Goal: Find specific page/section: Find specific page/section

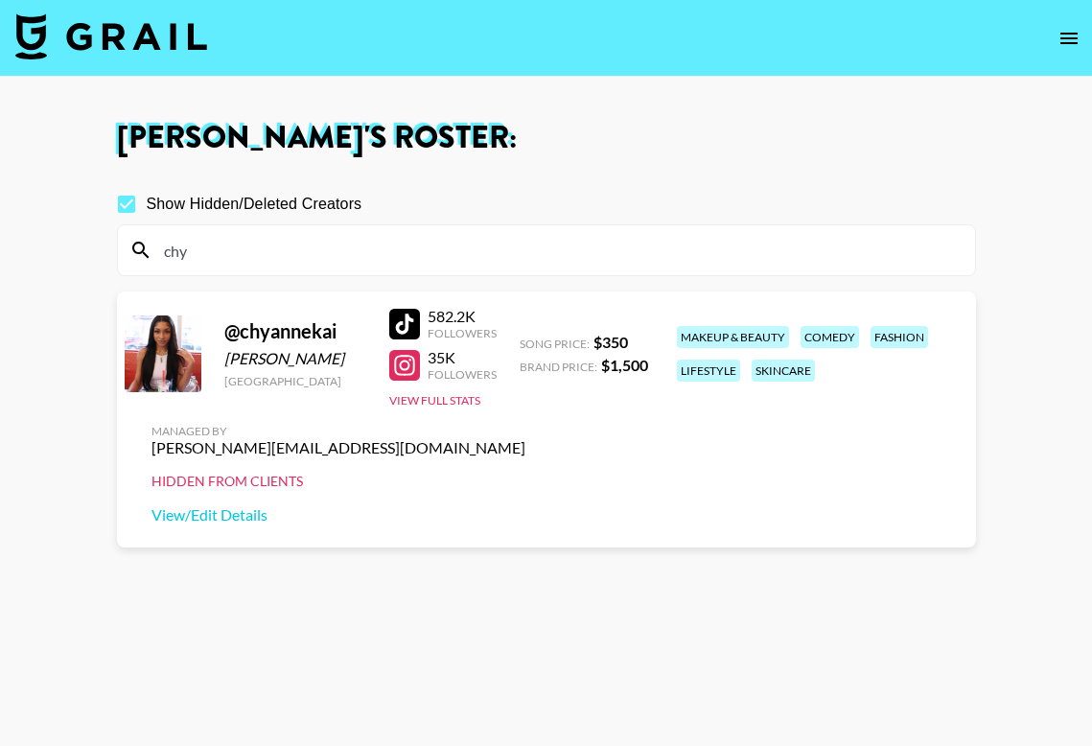
click at [167, 16] on img at bounding box center [111, 36] width 192 height 46
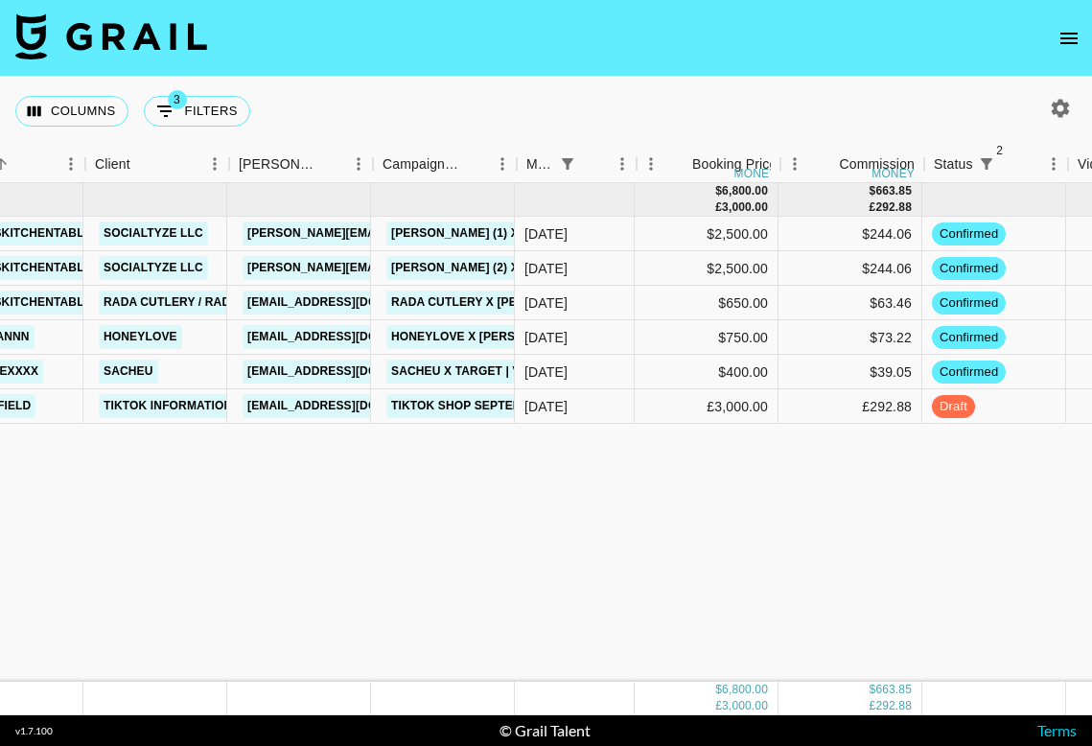
scroll to position [0, 221]
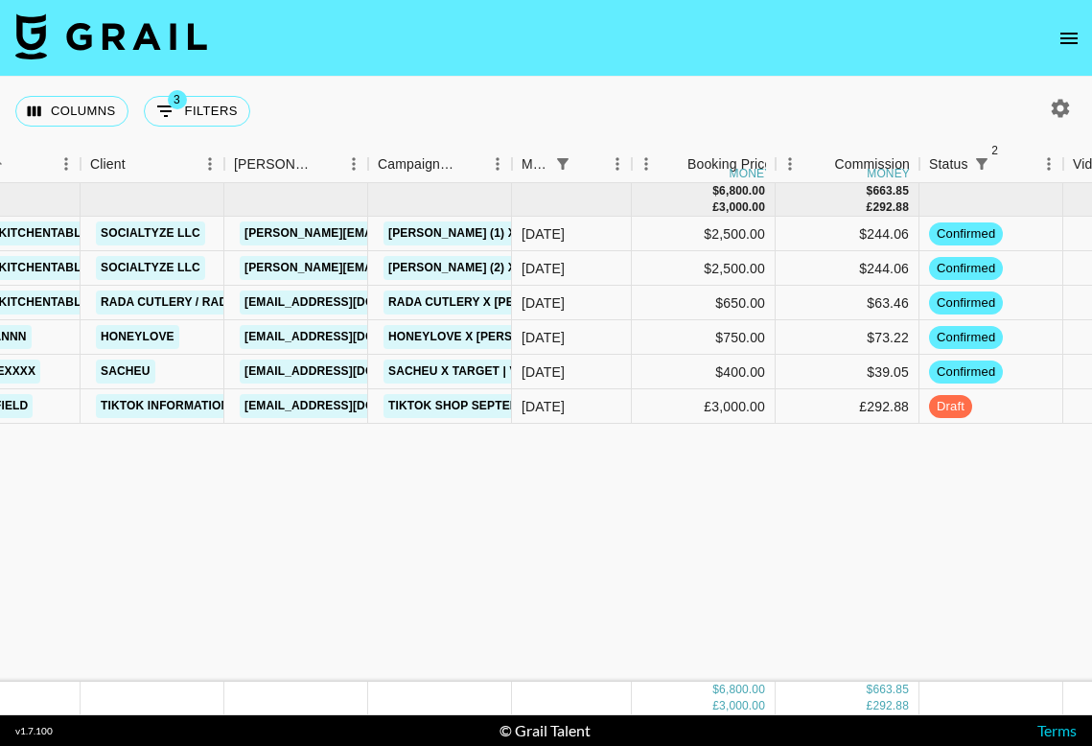
click at [1055, 41] on button "open drawer" at bounding box center [1069, 38] width 38 height 38
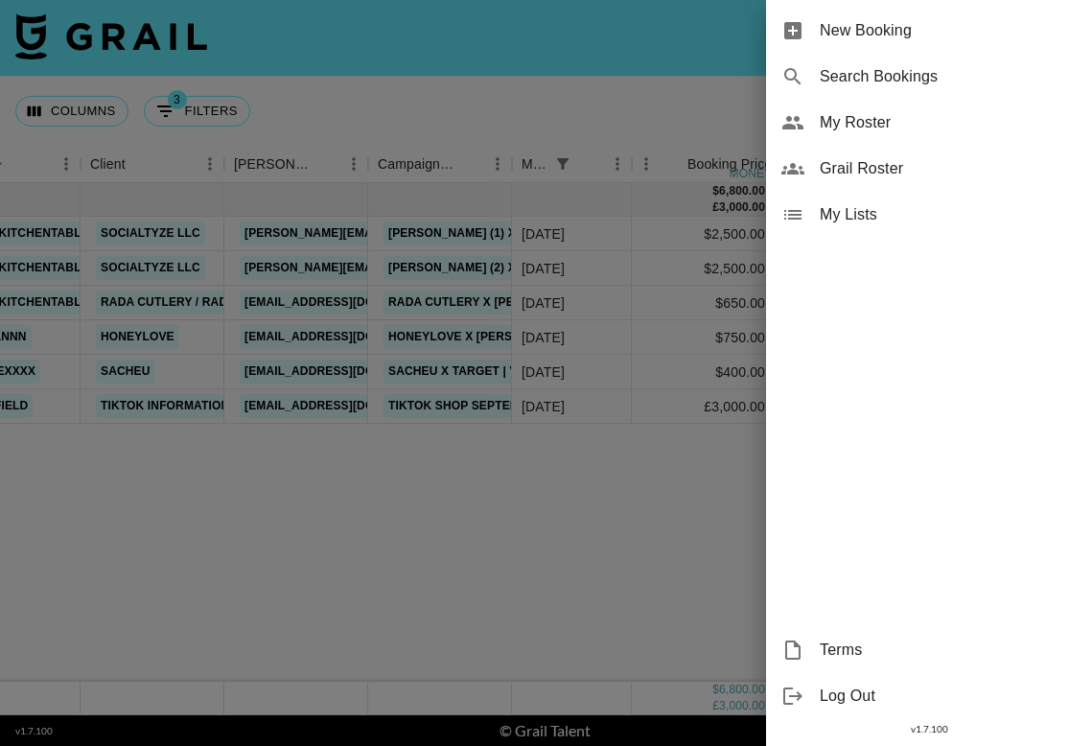
click at [943, 135] on div "My Roster" at bounding box center [929, 123] width 326 height 46
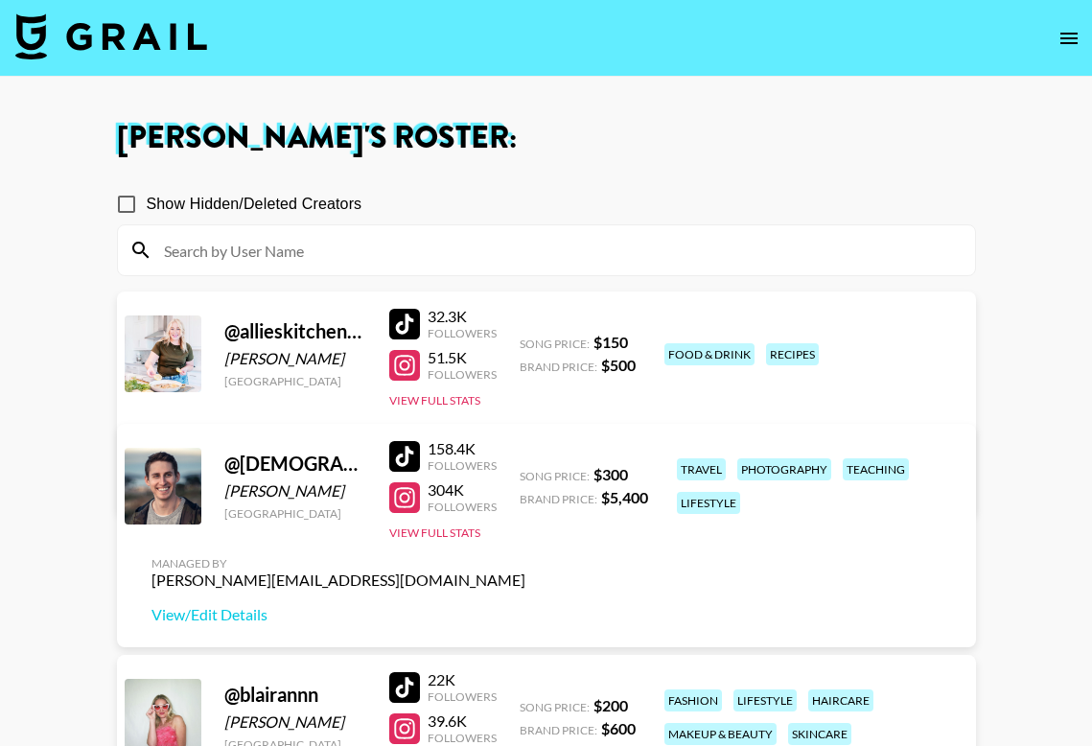
click at [1053, 30] on button "open drawer" at bounding box center [1069, 38] width 38 height 38
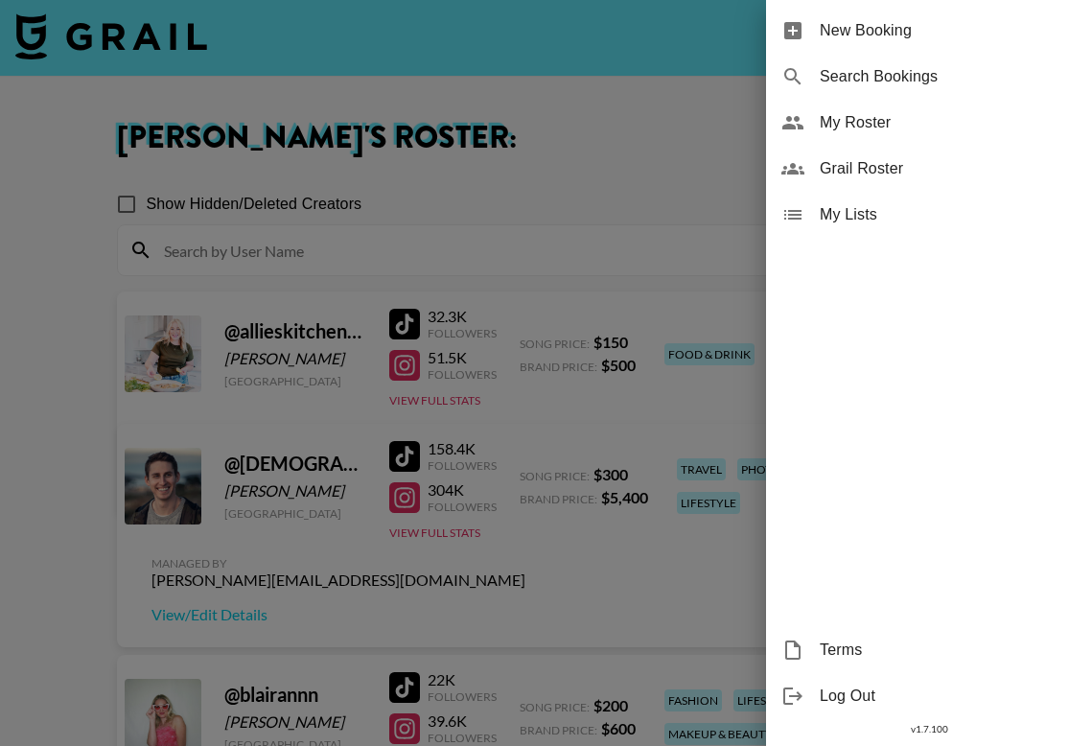
click at [610, 80] on div at bounding box center [546, 373] width 1092 height 746
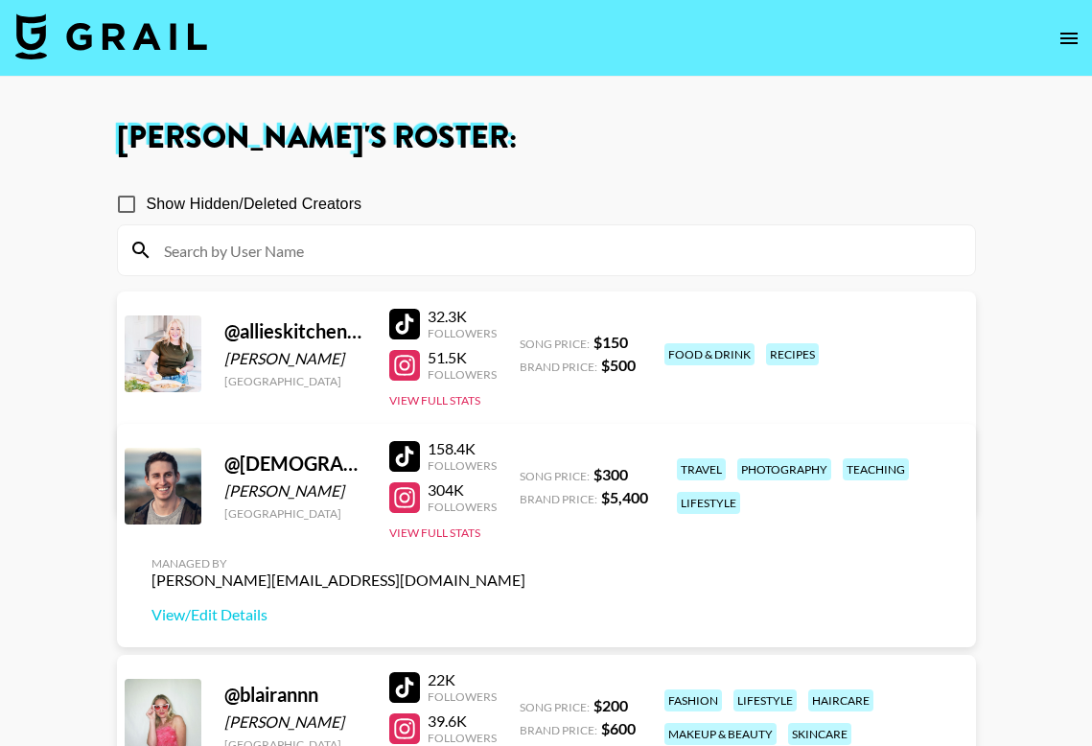
click at [80, 49] on img at bounding box center [111, 36] width 192 height 46
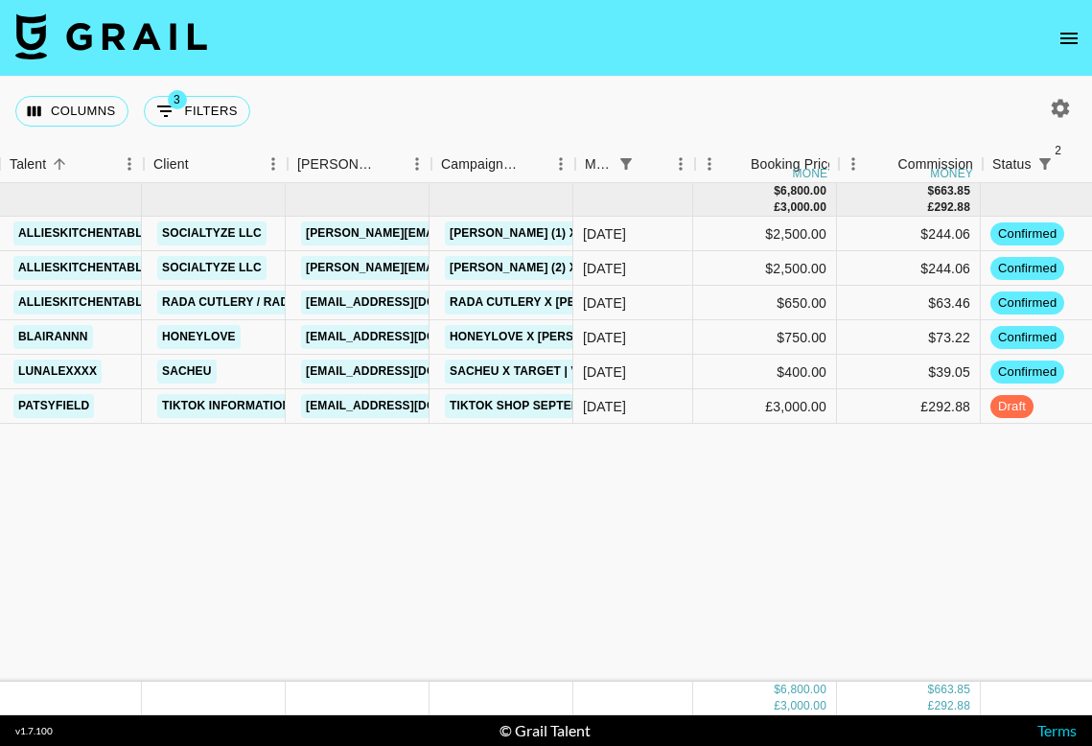
scroll to position [0, 177]
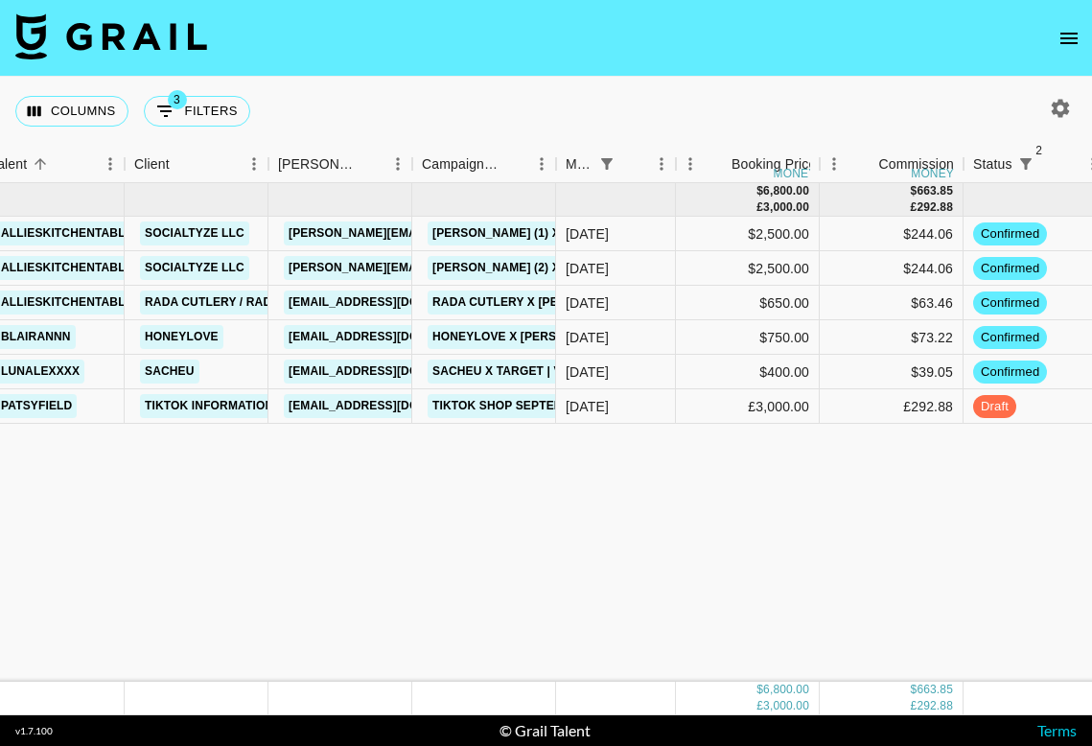
click at [1062, 108] on icon "button" at bounding box center [1060, 108] width 23 height 23
select select "[DATE]"
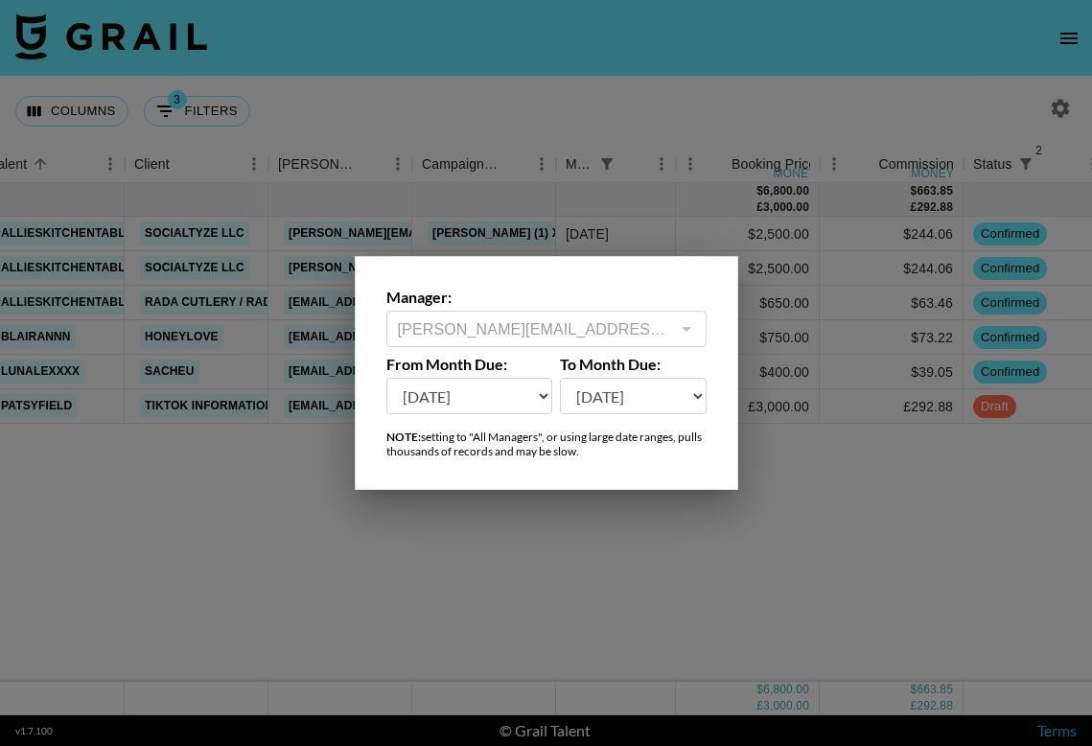
click at [643, 118] on div at bounding box center [546, 373] width 1092 height 746
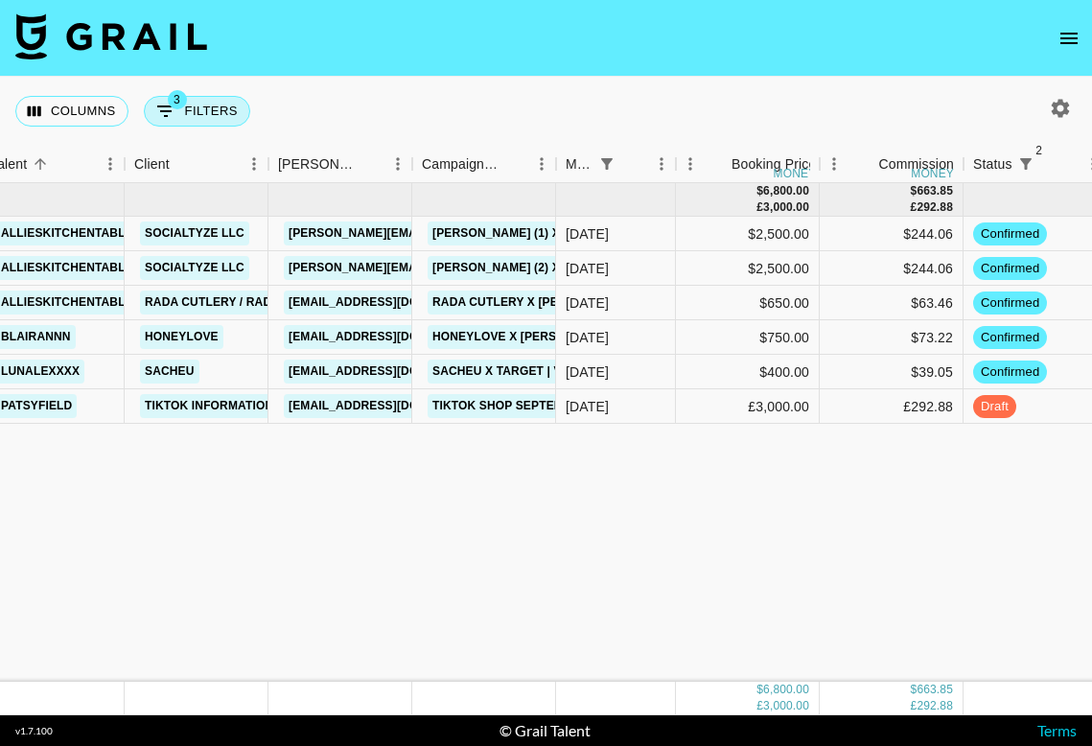
click at [215, 111] on button "3 Filters" at bounding box center [197, 111] width 106 height 31
select select "monthDue2"
select select "[DATE]"
select select "status"
select select "not"
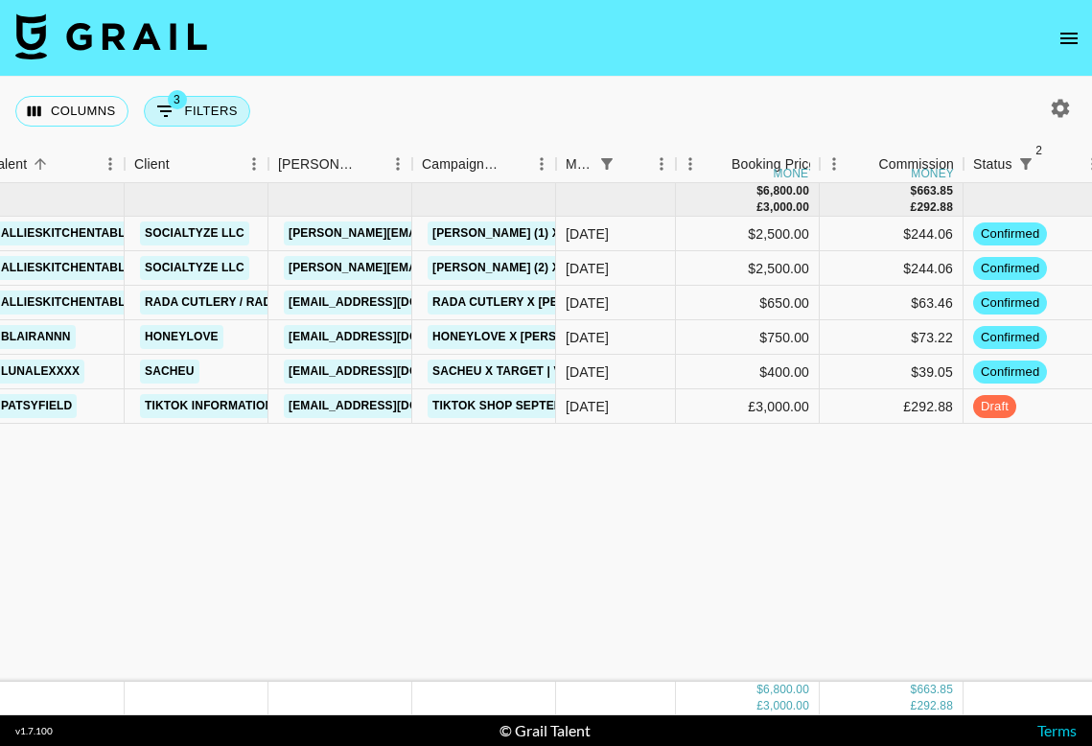
select select "declined"
select select "status"
select select "not"
select select "cancelled"
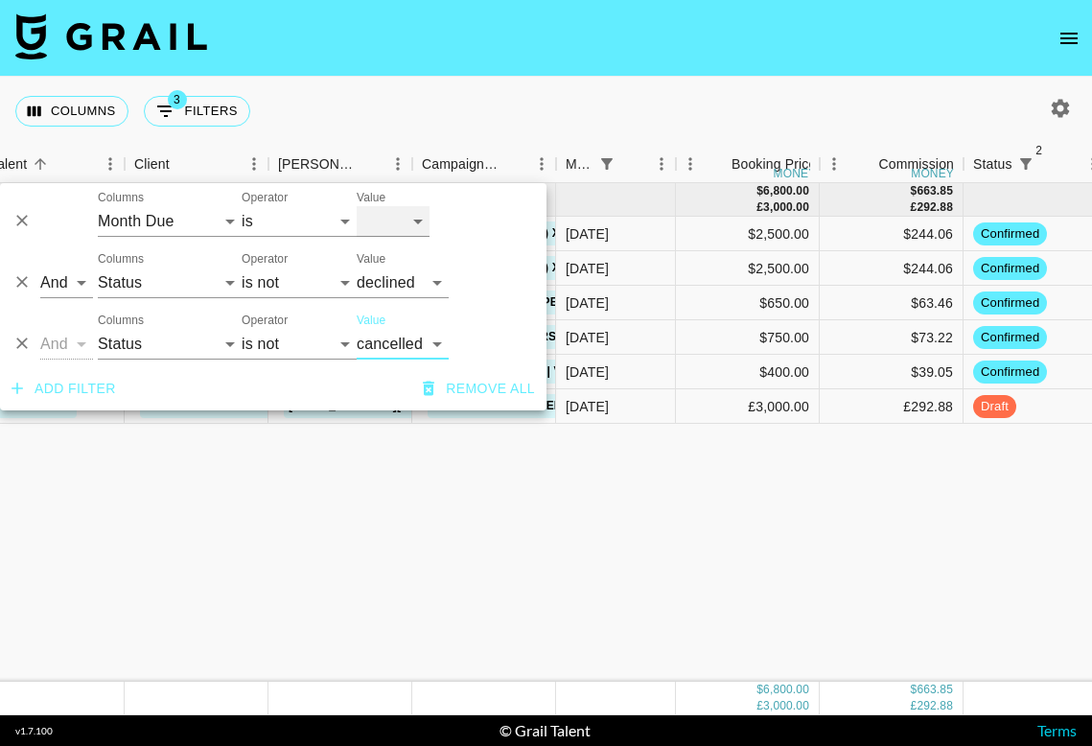
click at [404, 223] on select "[DATE] Aug '[DATE] Jun '[DATE] Apr '[DATE] Feb '[DATE] Dec '[DATE] Oct '[DATE] …" at bounding box center [393, 221] width 73 height 31
select select "[DATE]"
click at [357, 206] on select "[DATE] Aug '[DATE] Jun '[DATE] Apr '[DATE] Feb '[DATE] Dec '[DATE] Oct '[DATE] …" at bounding box center [393, 221] width 73 height 31
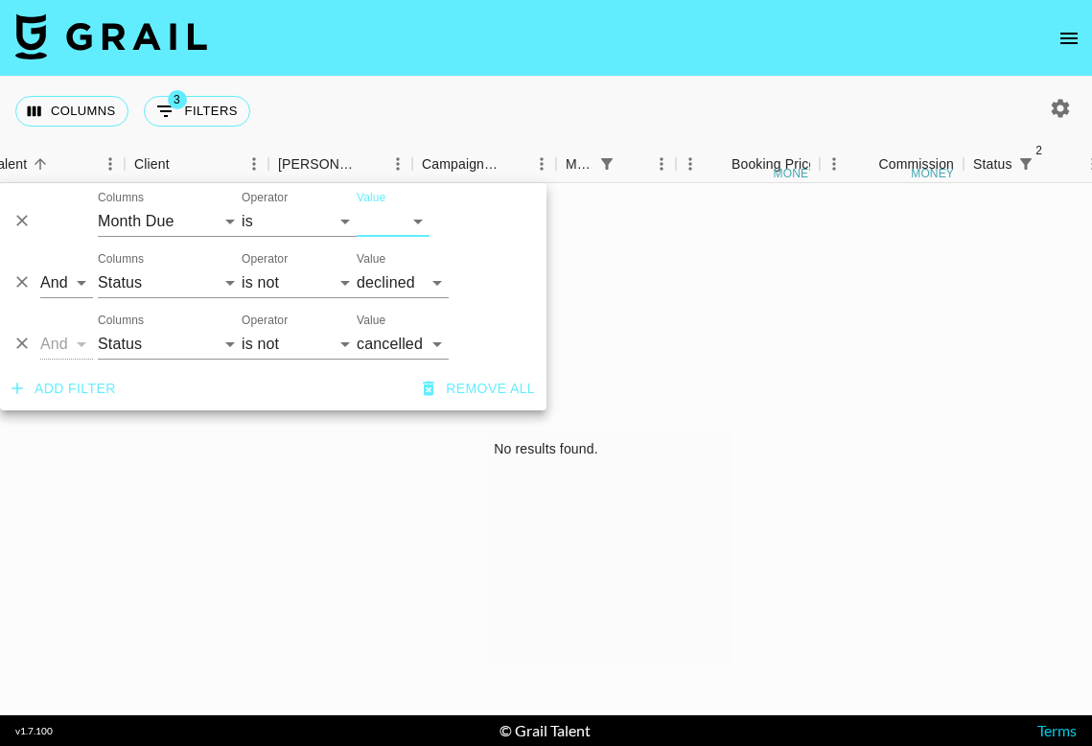
click at [1054, 100] on icon "button" at bounding box center [1060, 108] width 23 height 23
select select "[DATE]"
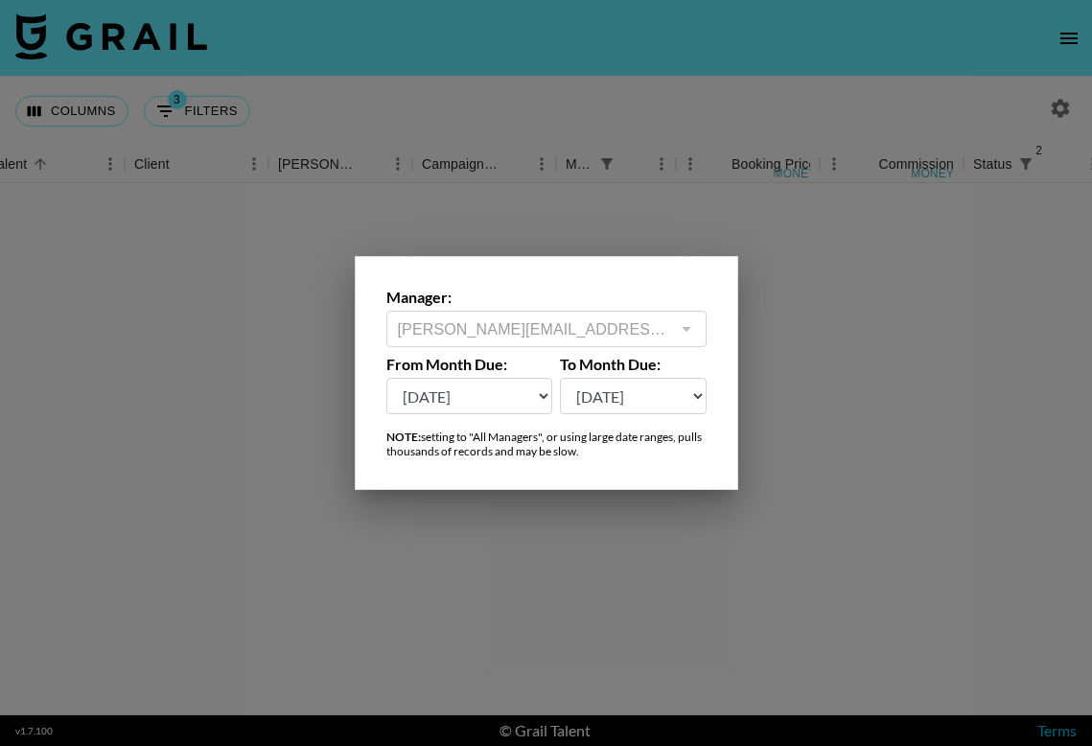
click at [979, 156] on div at bounding box center [546, 373] width 1092 height 746
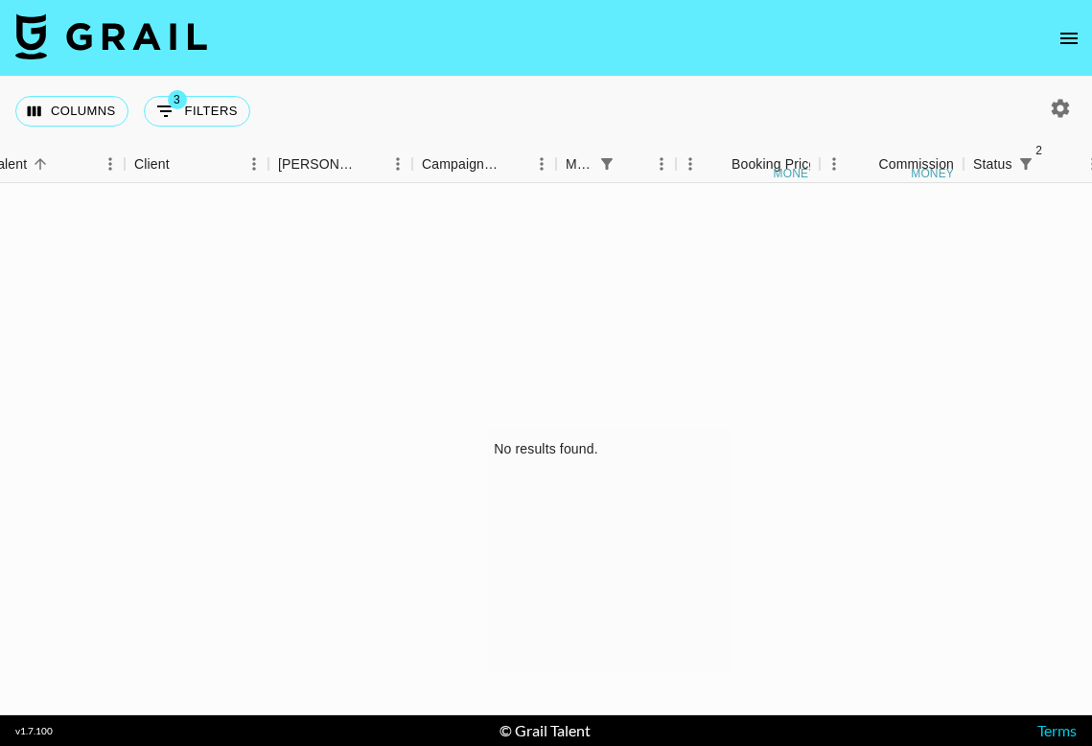
click at [1062, 44] on icon "open drawer" at bounding box center [1068, 38] width 23 height 23
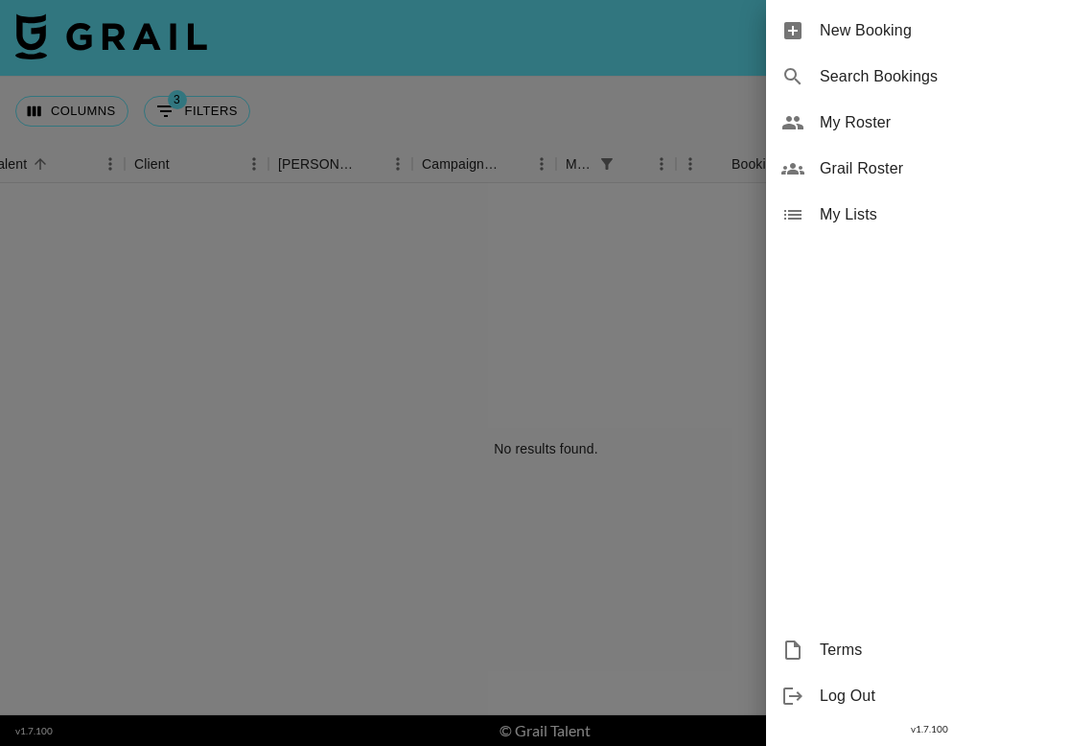
click at [648, 271] on div at bounding box center [546, 373] width 1092 height 746
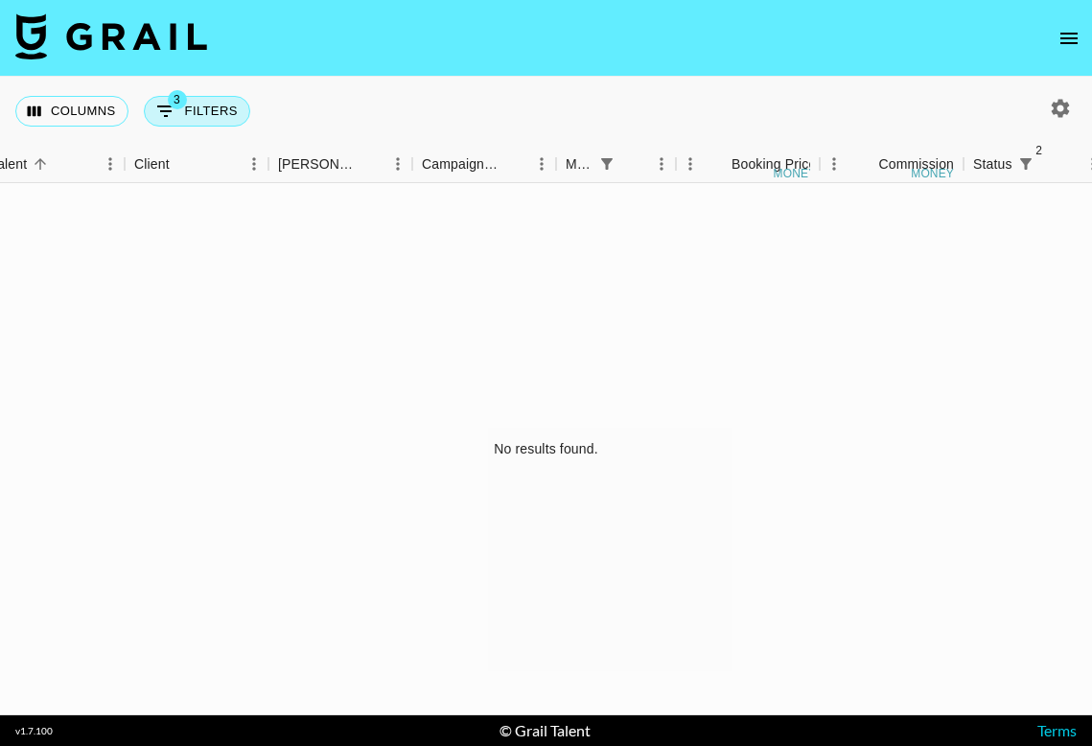
click at [208, 117] on button "3 Filters" at bounding box center [197, 111] width 106 height 31
select select "monthDue2"
select select "[DATE]"
select select "status"
select select "not"
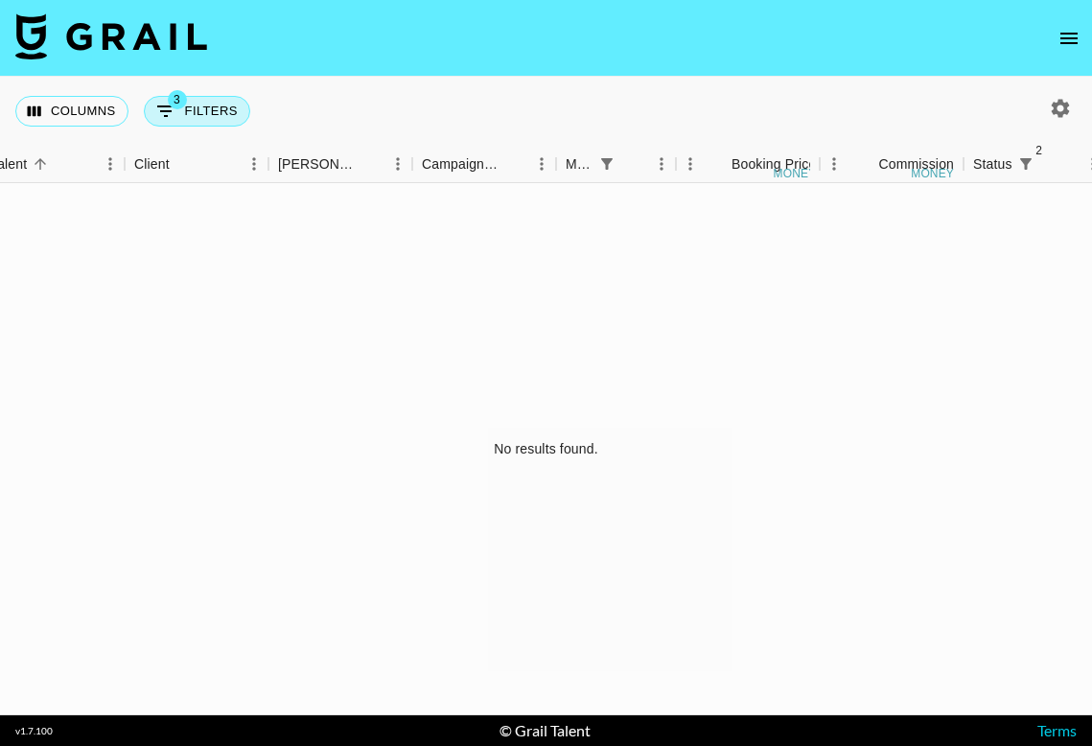
select select "declined"
select select "status"
select select "not"
select select "cancelled"
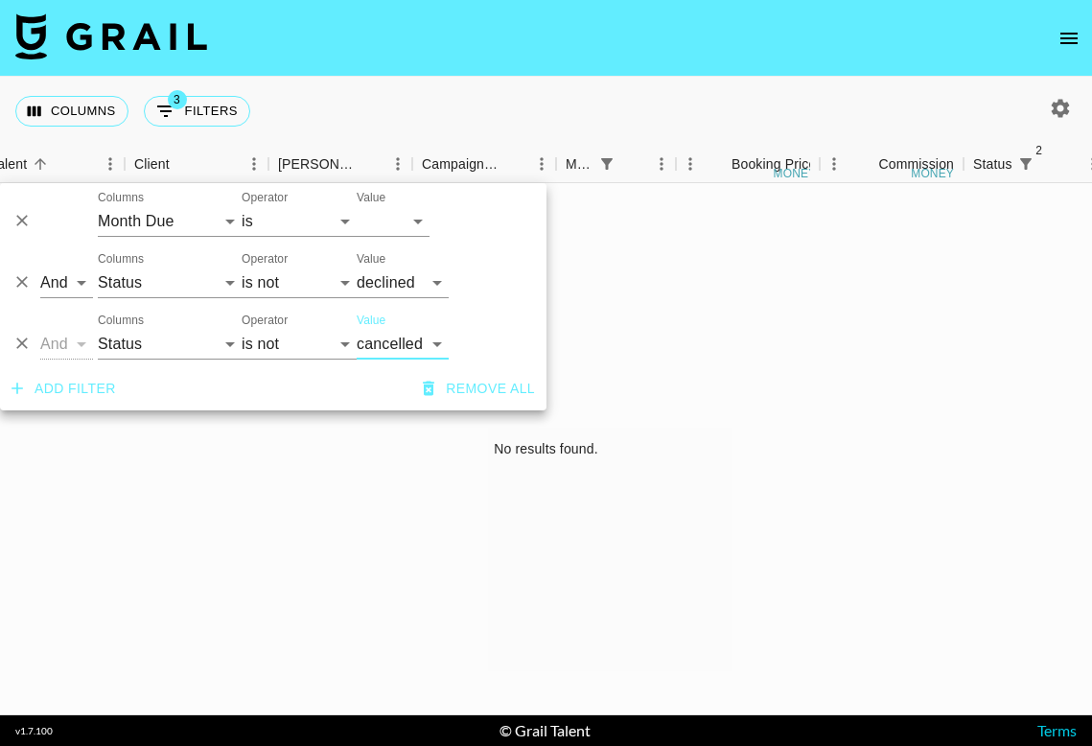
click at [1065, 104] on icon "button" at bounding box center [1061, 108] width 18 height 18
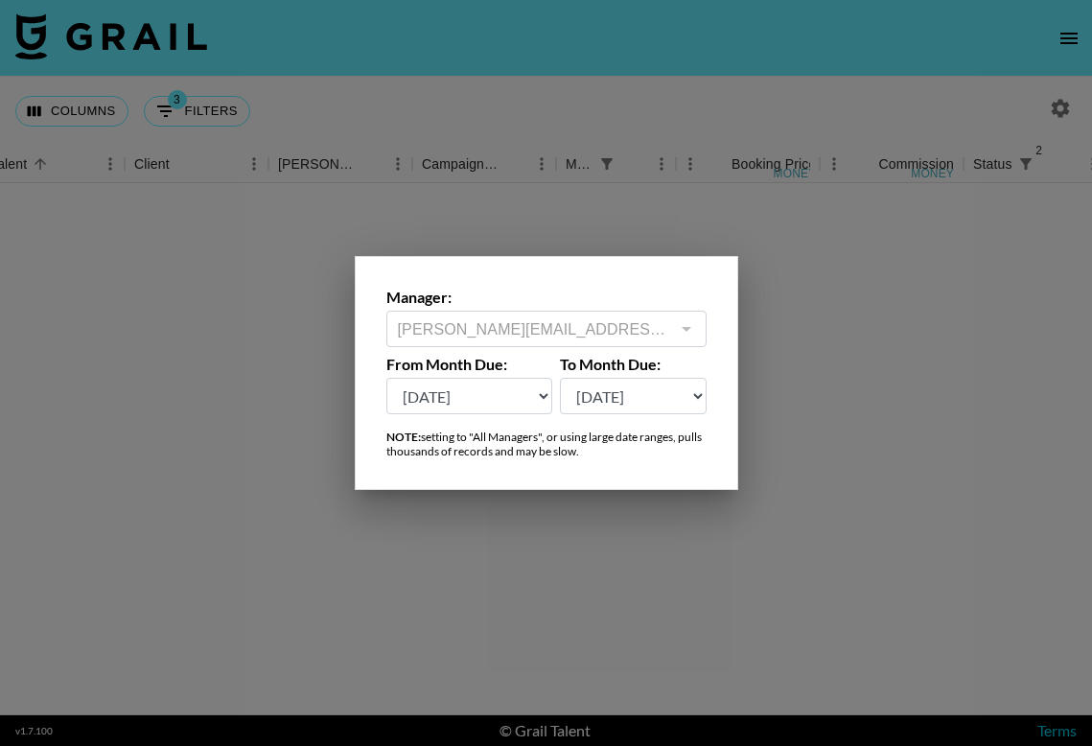
click at [451, 379] on select "[DATE] Aug '[DATE] Jun '[DATE] Apr '[DATE] Feb '[DATE] Dec '[DATE] Oct '[DATE] …" at bounding box center [469, 396] width 167 height 36
select select "[DATE]"
click at [386, 378] on select "[DATE] Aug '[DATE] Jun '[DATE] Apr '[DATE] Feb '[DATE] Dec '[DATE] Oct '[DATE] …" at bounding box center [469, 396] width 167 height 36
click at [891, 369] on div at bounding box center [546, 373] width 1092 height 746
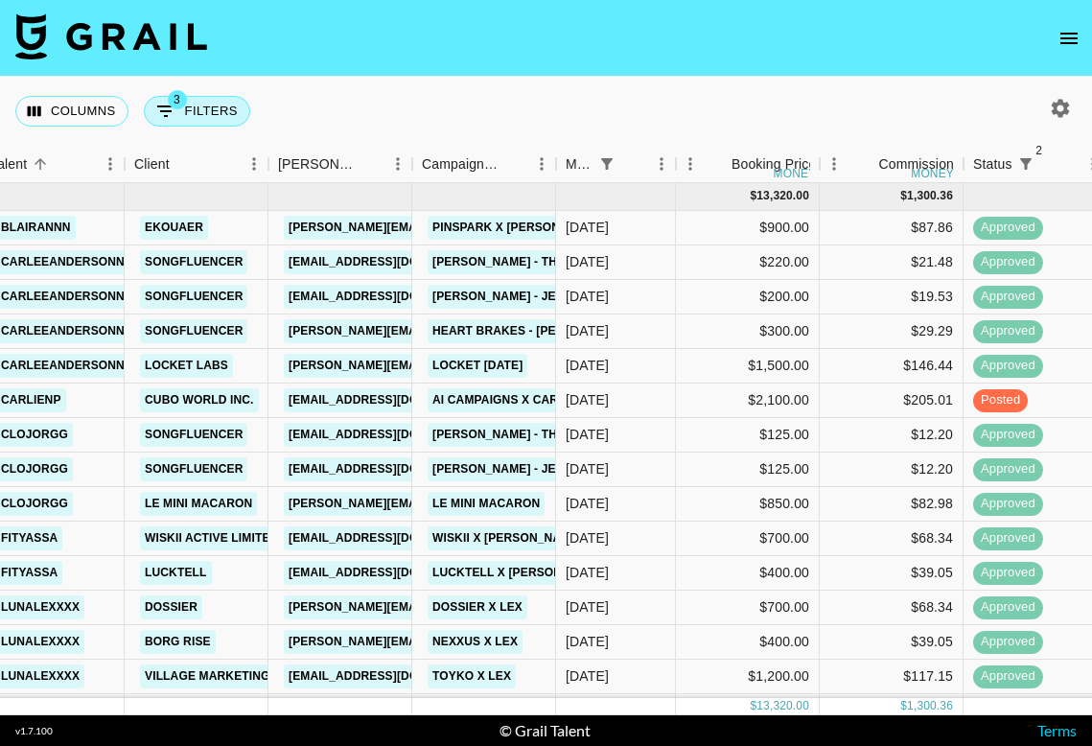
click at [200, 114] on button "3 Filters" at bounding box center [197, 111] width 106 height 31
select select "monthDue2"
select select "[DATE]"
select select "status"
select select "not"
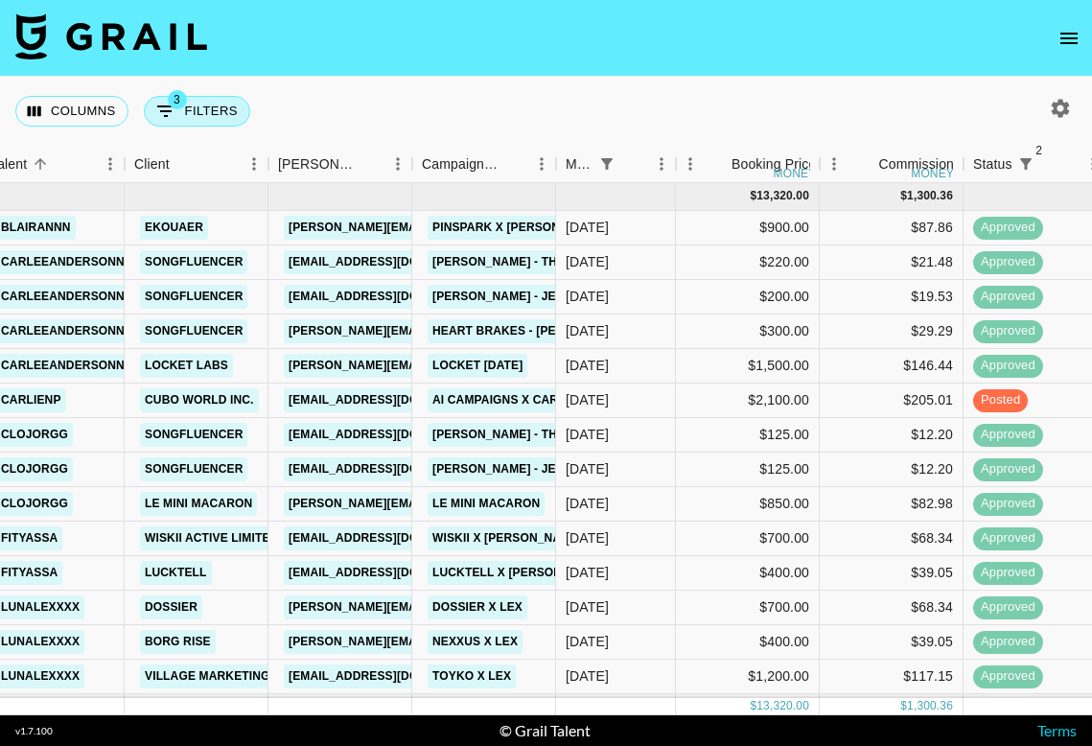
select select "declined"
select select "status"
select select "not"
select select "cancelled"
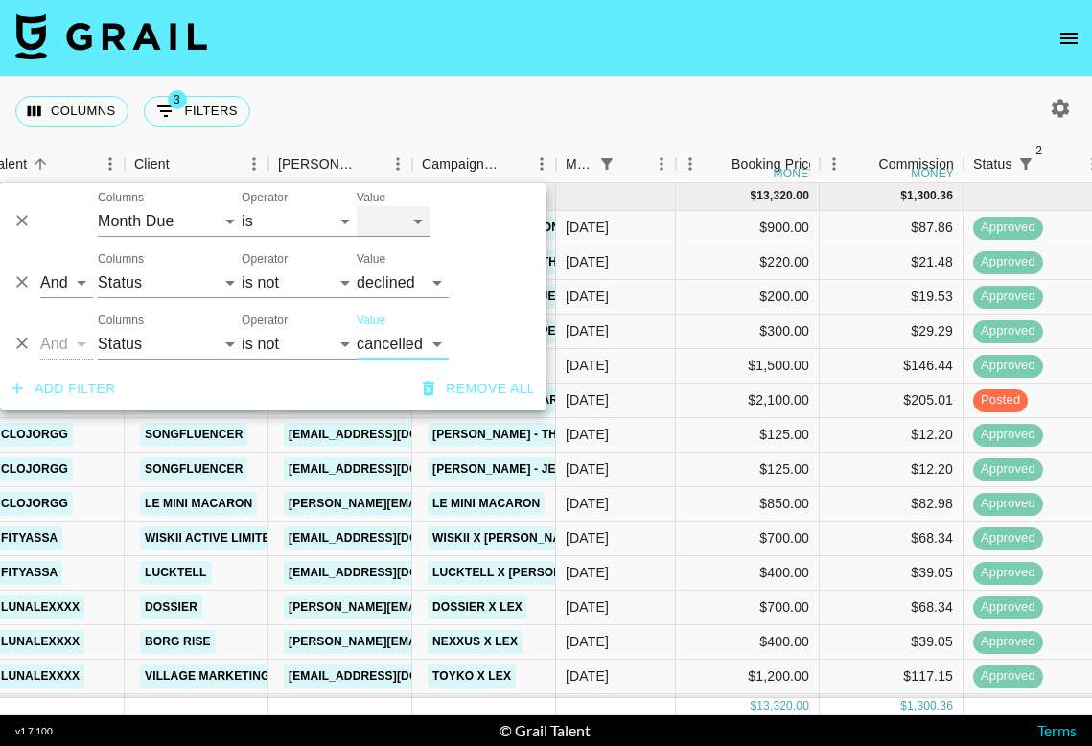
click at [419, 220] on select "[DATE] Aug '[DATE] Jun '[DATE] Apr '[DATE] Feb '[DATE] Dec '[DATE] Oct '[DATE] …" at bounding box center [393, 221] width 73 height 31
click at [357, 206] on select "[DATE] Aug '[DATE] Jun '[DATE] Apr '[DATE] Feb '[DATE] Dec '[DATE] Oct '[DATE] …" at bounding box center [393, 221] width 73 height 31
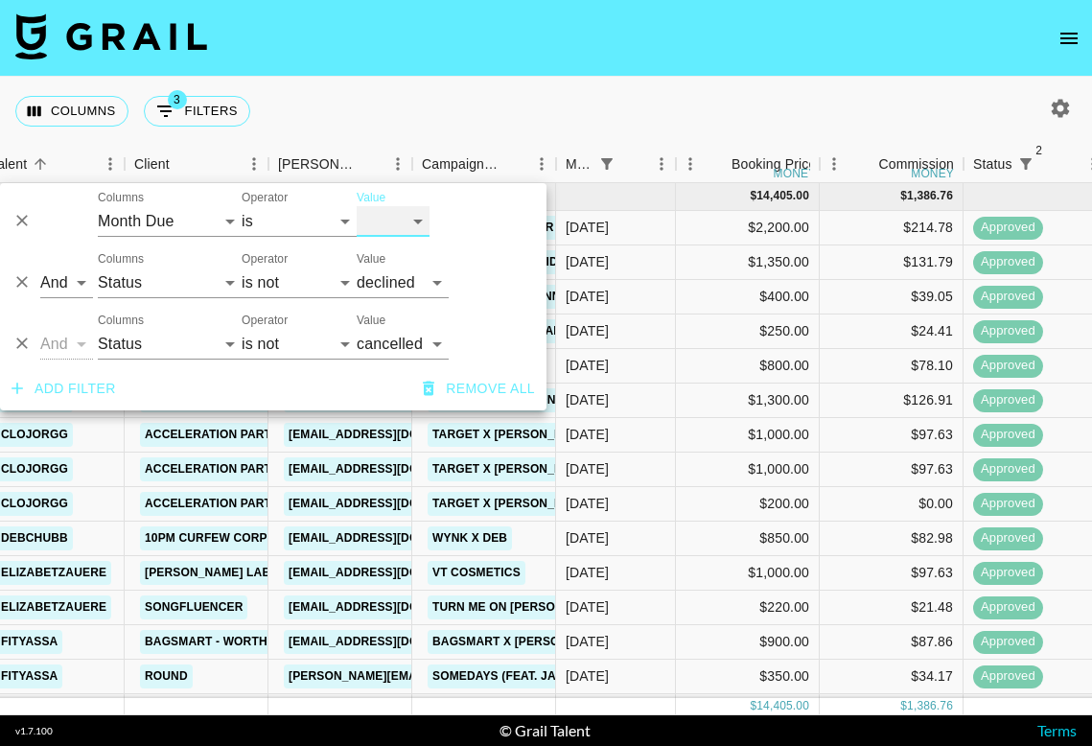
click at [415, 216] on select "[DATE] Aug '[DATE] Jun '[DATE] Apr '[DATE] Feb '[DATE] Dec '[DATE] Oct '[DATE] …" at bounding box center [393, 221] width 73 height 31
click at [357, 206] on select "[DATE] Aug '[DATE] Jun '[DATE] Apr '[DATE] Feb '[DATE] Dec '[DATE] Oct '[DATE] …" at bounding box center [393, 221] width 73 height 31
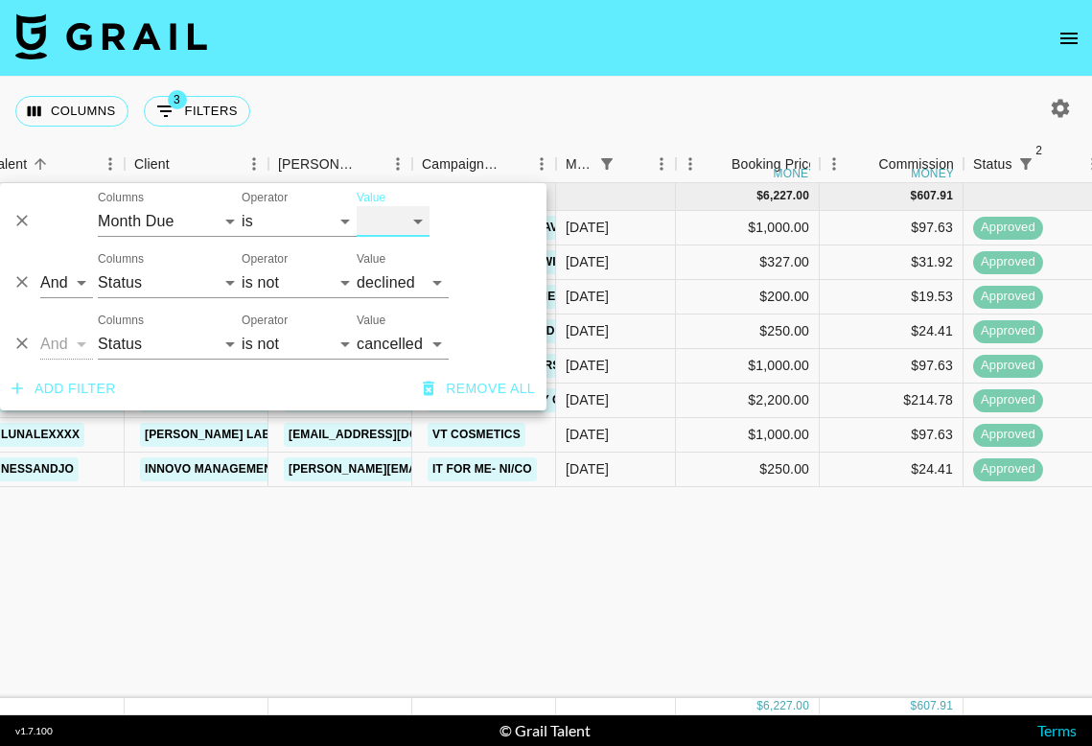
click at [422, 220] on select "[DATE] Aug '[DATE] Jun '[DATE] Apr '[DATE] Feb '[DATE] Dec '[DATE] Oct '[DATE] …" at bounding box center [393, 221] width 73 height 31
click at [357, 206] on select "[DATE] Aug '[DATE] Jun '[DATE] Apr '[DATE] Feb '[DATE] Dec '[DATE] Oct '[DATE] …" at bounding box center [393, 221] width 73 height 31
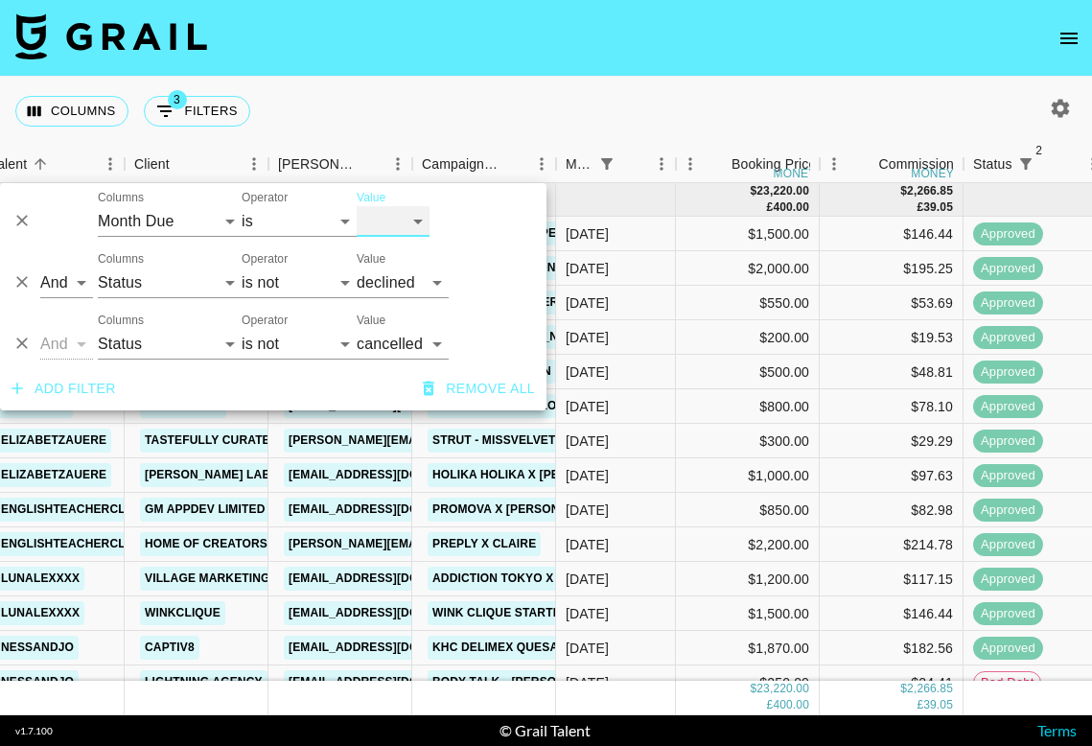
click at [405, 225] on select "[DATE] Aug '[DATE] Jun '[DATE] Apr '[DATE] Feb '[DATE] Dec '[DATE] Oct '[DATE] …" at bounding box center [393, 221] width 73 height 31
click at [357, 206] on select "[DATE] Aug '[DATE] Jun '[DATE] Apr '[DATE] Feb '[DATE] Dec '[DATE] Oct '[DATE] …" at bounding box center [393, 221] width 73 height 31
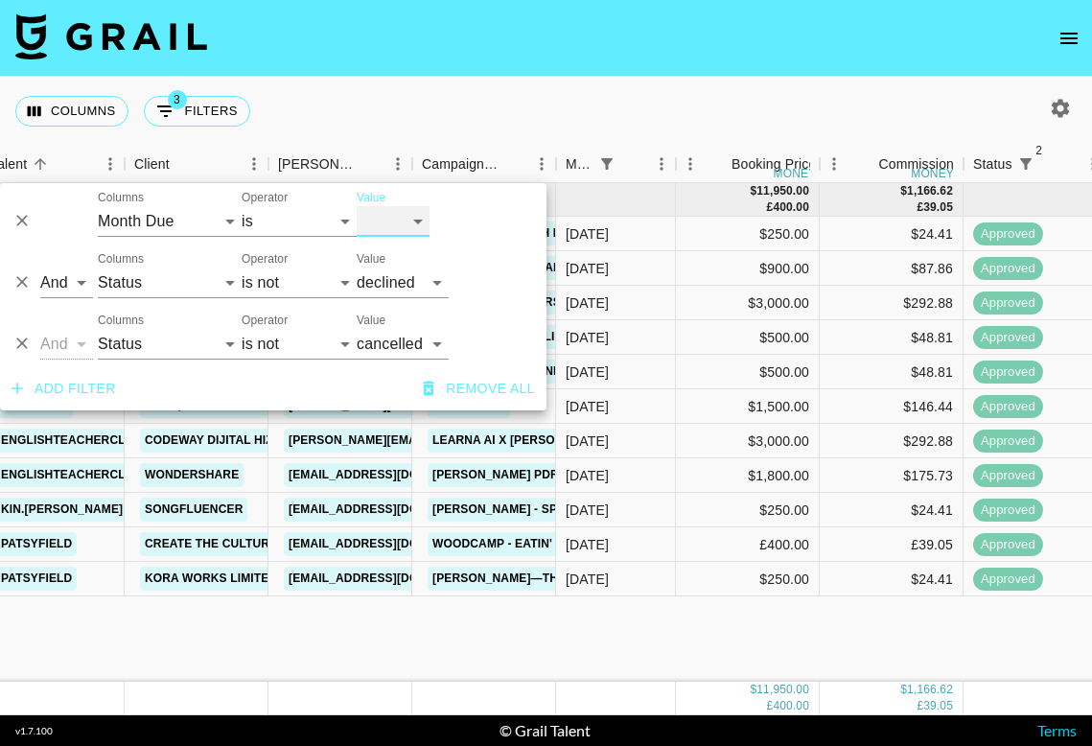
click at [420, 221] on select "[DATE] Aug '[DATE] Jun '[DATE] Apr '[DATE] Feb '[DATE] Dec '[DATE] Oct '[DATE] …" at bounding box center [393, 221] width 73 height 31
click at [357, 206] on select "[DATE] Aug '[DATE] Jun '[DATE] Apr '[DATE] Feb '[DATE] Dec '[DATE] Oct '[DATE] …" at bounding box center [393, 221] width 73 height 31
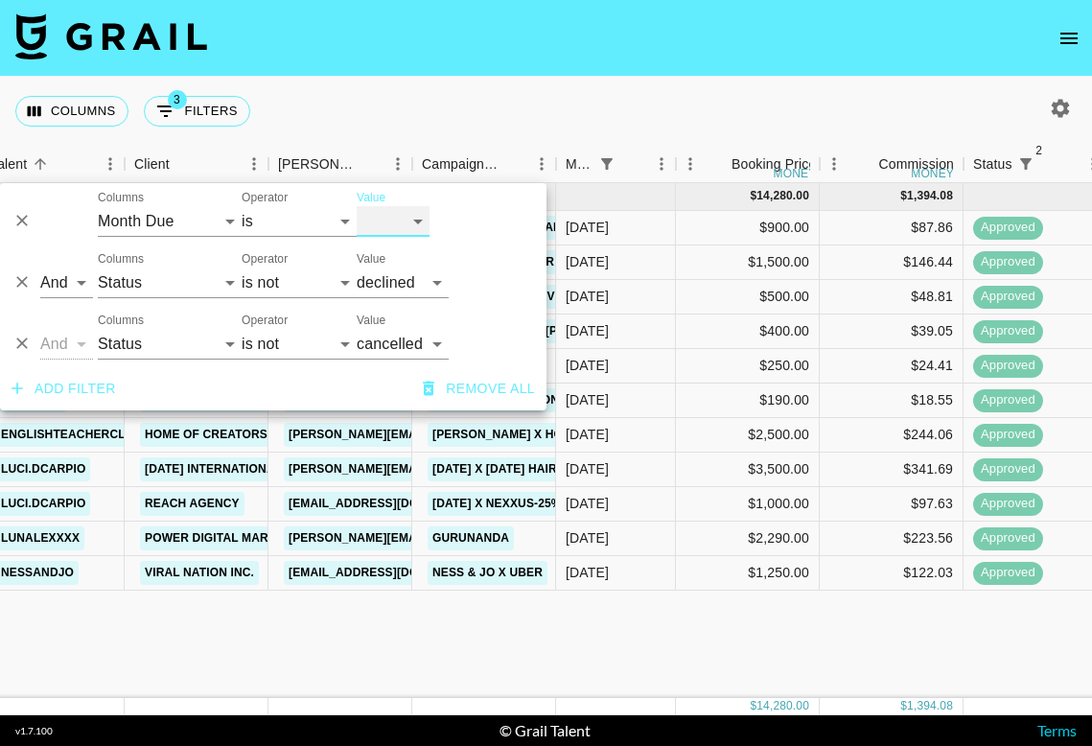
click at [412, 211] on select "[DATE] Aug '[DATE] Jun '[DATE] Apr '[DATE] Feb '[DATE] Dec '[DATE] Oct '[DATE] …" at bounding box center [393, 221] width 73 height 31
click at [357, 206] on select "[DATE] Aug '[DATE] Jun '[DATE] Apr '[DATE] Feb '[DATE] Dec '[DATE] Oct '[DATE] …" at bounding box center [393, 221] width 73 height 31
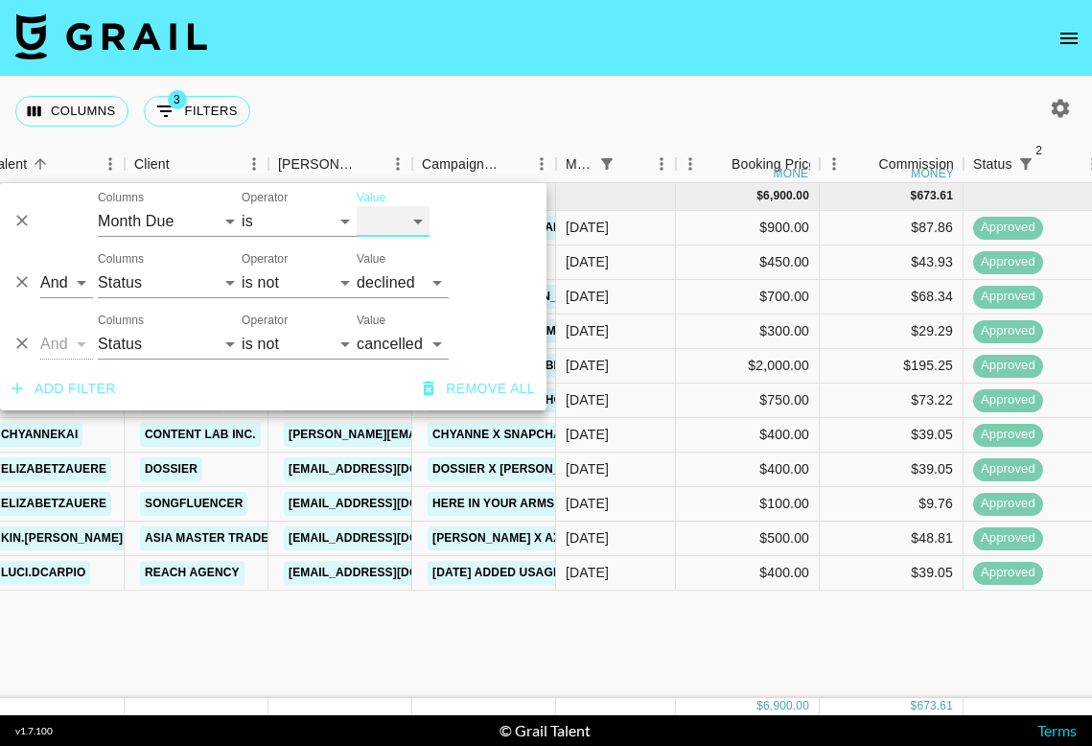
click at [415, 224] on select "[DATE] Aug '[DATE] Jun '[DATE] Apr '[DATE] Feb '[DATE] Dec '[DATE] Oct '[DATE] …" at bounding box center [393, 221] width 73 height 31
click at [357, 206] on select "[DATE] Aug '[DATE] Jun '[DATE] Apr '[DATE] Feb '[DATE] Dec '[DATE] Oct '[DATE] …" at bounding box center [393, 221] width 73 height 31
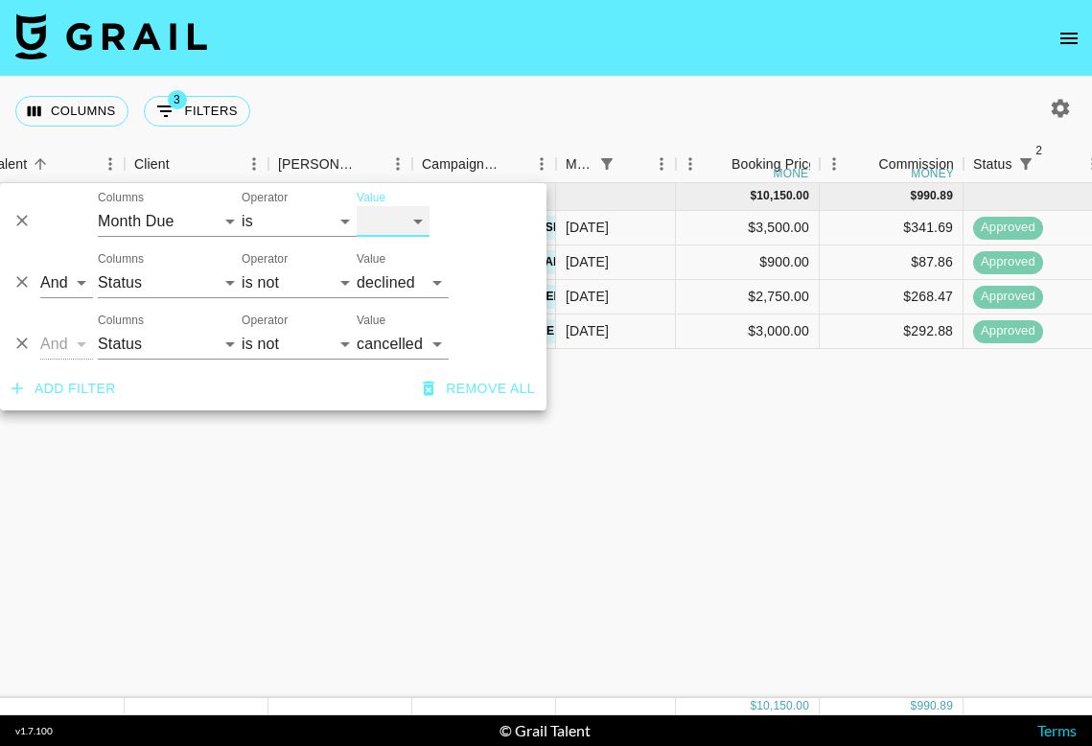
click at [383, 218] on select "[DATE] Aug '[DATE] Jun '[DATE] Apr '[DATE] Feb '[DATE] Dec '[DATE] Oct '[DATE] …" at bounding box center [393, 221] width 73 height 31
click at [357, 206] on select "[DATE] Aug '[DATE] Jun '[DATE] Apr '[DATE] Feb '[DATE] Dec '[DATE] Oct '[DATE] …" at bounding box center [393, 221] width 73 height 31
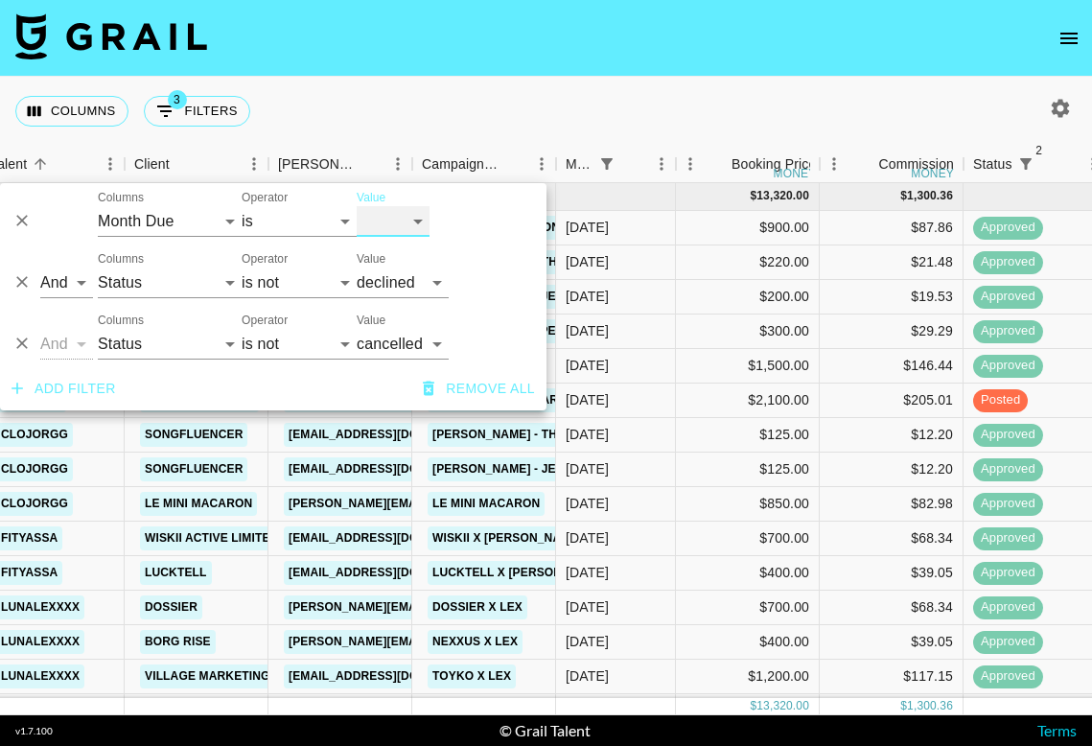
click at [400, 224] on select "[DATE] Aug '[DATE] Jun '[DATE] Apr '[DATE] Feb '[DATE] Dec '[DATE] Oct '[DATE] …" at bounding box center [393, 221] width 73 height 31
click at [357, 206] on select "[DATE] Aug '[DATE] Jun '[DATE] Apr '[DATE] Feb '[DATE] Dec '[DATE] Oct '[DATE] …" at bounding box center [393, 221] width 73 height 31
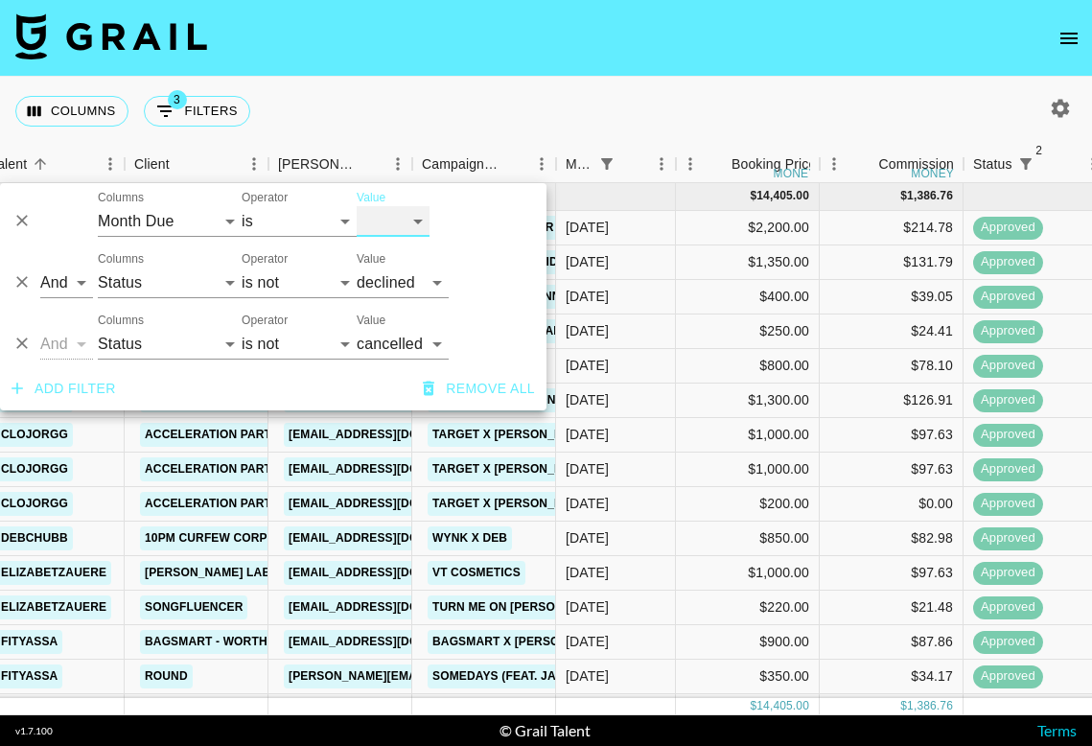
click at [408, 222] on select "[DATE] Aug '[DATE] Jun '[DATE] Apr '[DATE] Feb '[DATE] Dec '[DATE] Oct '[DATE] …" at bounding box center [393, 221] width 73 height 31
click at [357, 206] on select "[DATE] Aug '[DATE] Jun '[DATE] Apr '[DATE] Feb '[DATE] Dec '[DATE] Oct '[DATE] …" at bounding box center [393, 221] width 73 height 31
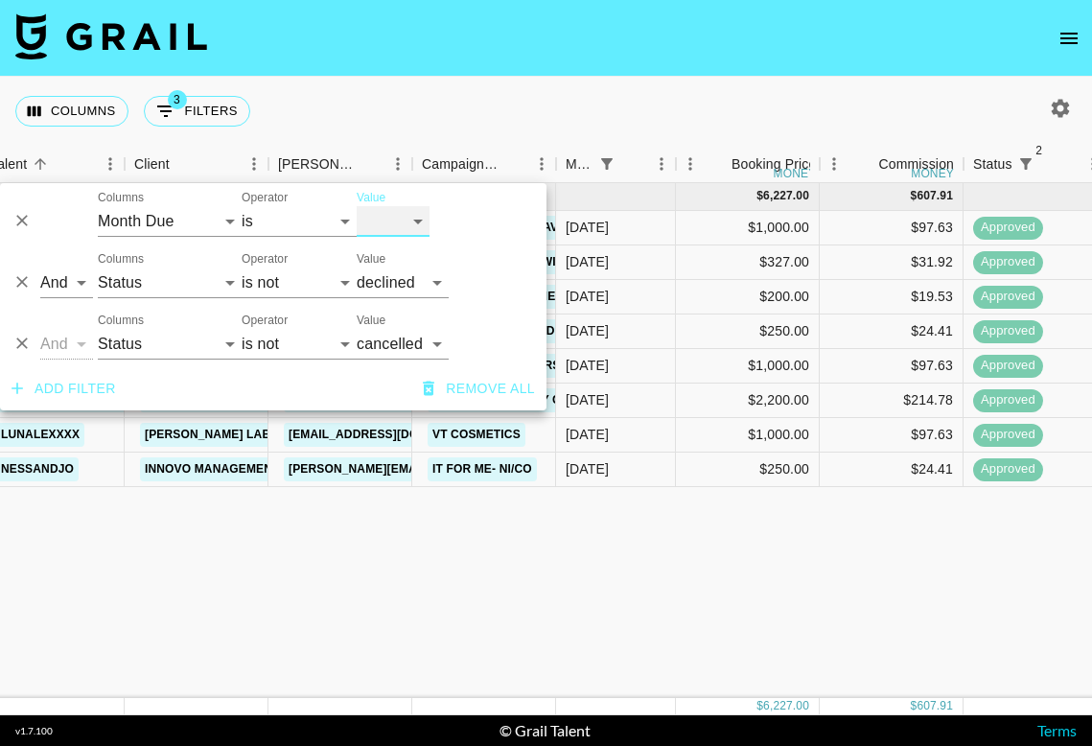
click at [414, 215] on select "[DATE] Aug '[DATE] Jun '[DATE] Apr '[DATE] Feb '[DATE] Dec '[DATE] Oct '[DATE] …" at bounding box center [393, 221] width 73 height 31
click at [357, 206] on select "[DATE] Aug '[DATE] Jun '[DATE] Apr '[DATE] Feb '[DATE] Dec '[DATE] Oct '[DATE] …" at bounding box center [393, 221] width 73 height 31
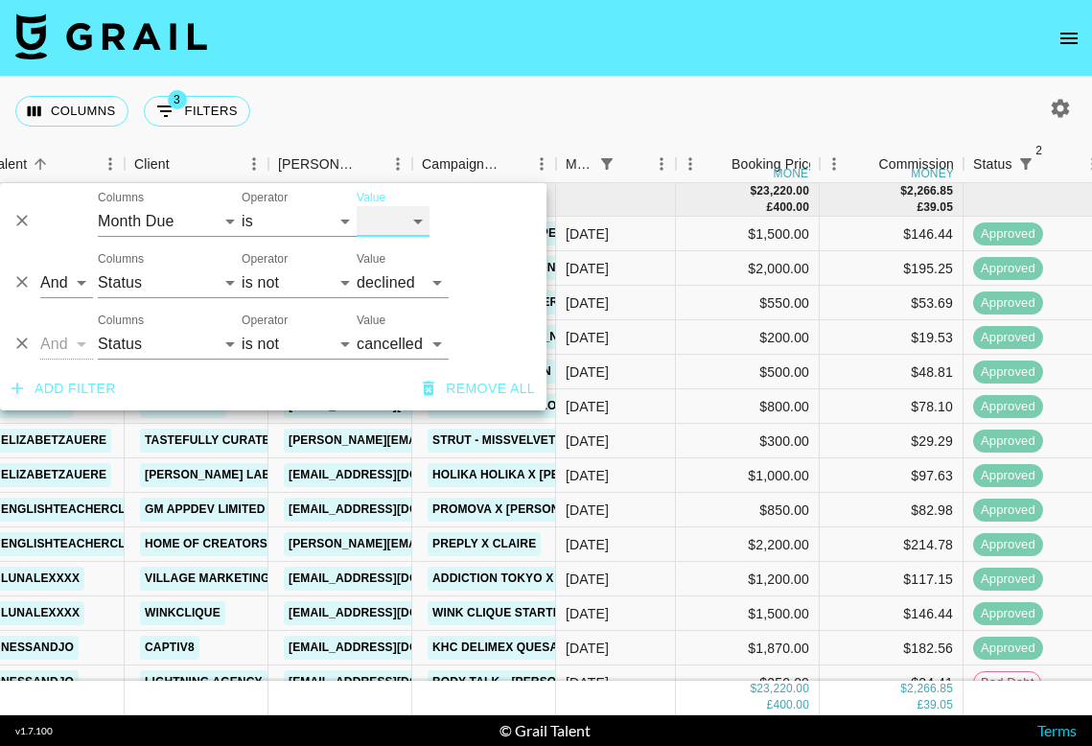
click at [406, 217] on select "[DATE] Aug '[DATE] Jun '[DATE] Apr '[DATE] Feb '[DATE] Dec '[DATE] Oct '[DATE] …" at bounding box center [393, 221] width 73 height 31
click at [357, 206] on select "[DATE] Aug '[DATE] Jun '[DATE] Apr '[DATE] Feb '[DATE] Dec '[DATE] Oct '[DATE] …" at bounding box center [393, 221] width 73 height 31
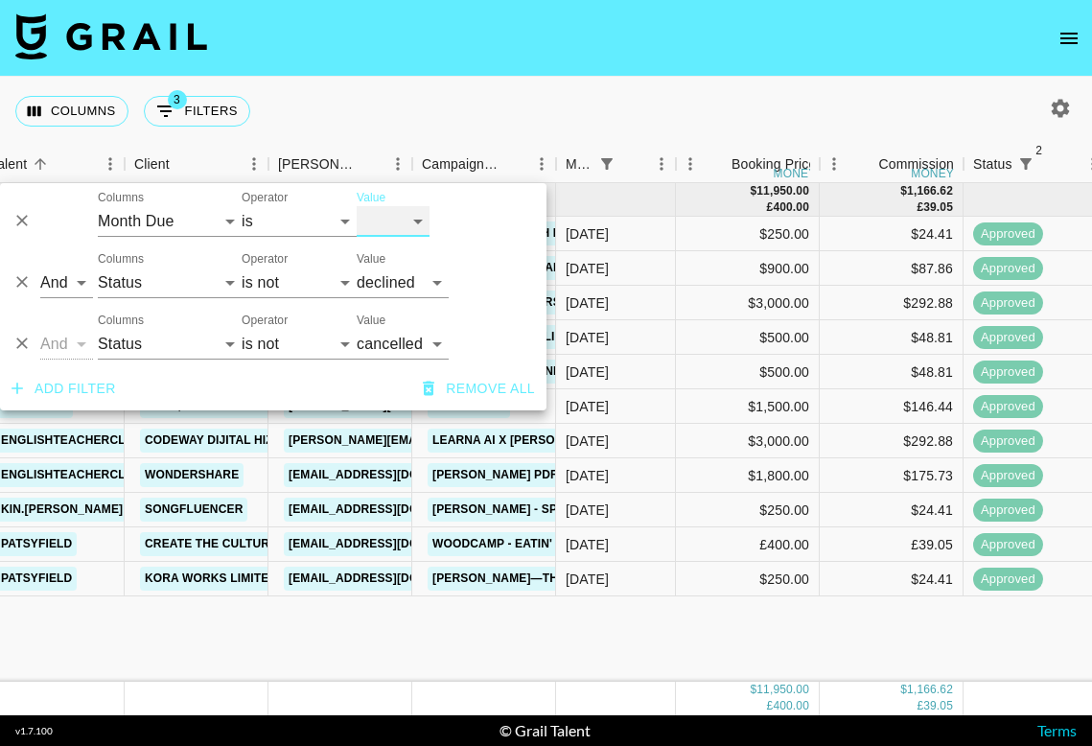
click at [411, 219] on select "[DATE] Aug '[DATE] Jun '[DATE] Apr '[DATE] Feb '[DATE] Dec '[DATE] Oct '[DATE] …" at bounding box center [393, 221] width 73 height 31
click at [357, 206] on select "[DATE] Aug '[DATE] Jun '[DATE] Apr '[DATE] Feb '[DATE] Dec '[DATE] Oct '[DATE] …" at bounding box center [393, 221] width 73 height 31
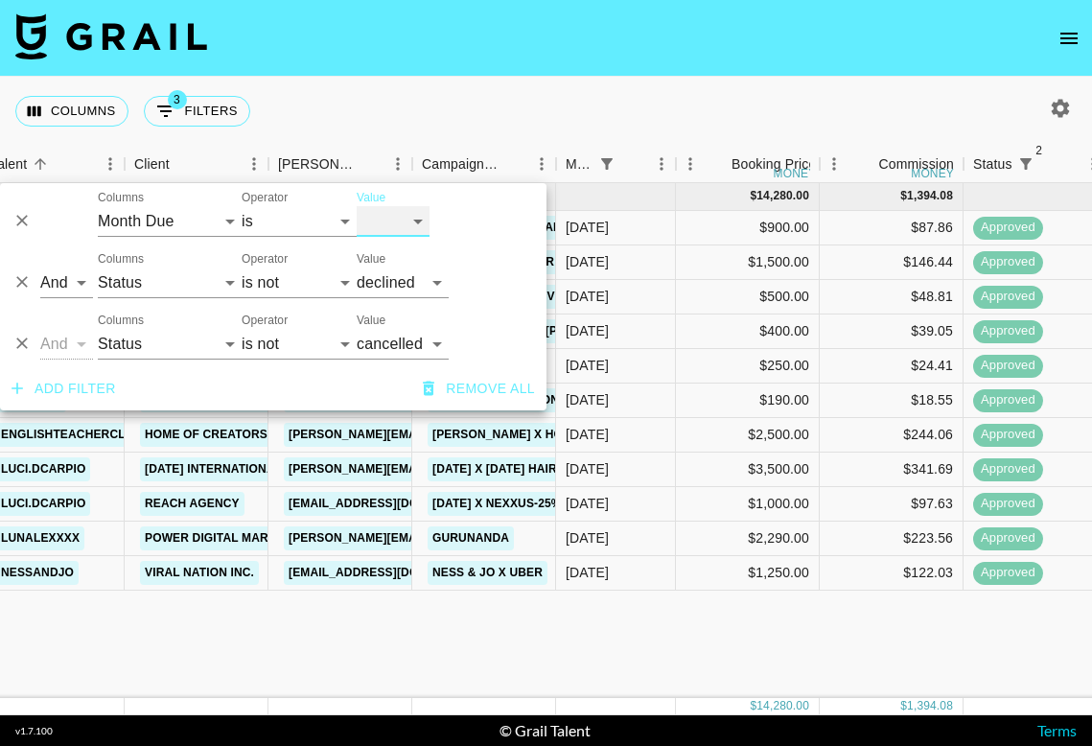
click at [420, 214] on select "[DATE] Aug '[DATE] Jun '[DATE] Apr '[DATE] Feb '[DATE] Dec '[DATE] Oct '[DATE] …" at bounding box center [393, 221] width 73 height 31
click at [357, 206] on select "[DATE] Aug '[DATE] Jun '[DATE] Apr '[DATE] Feb '[DATE] Dec '[DATE] Oct '[DATE] …" at bounding box center [393, 221] width 73 height 31
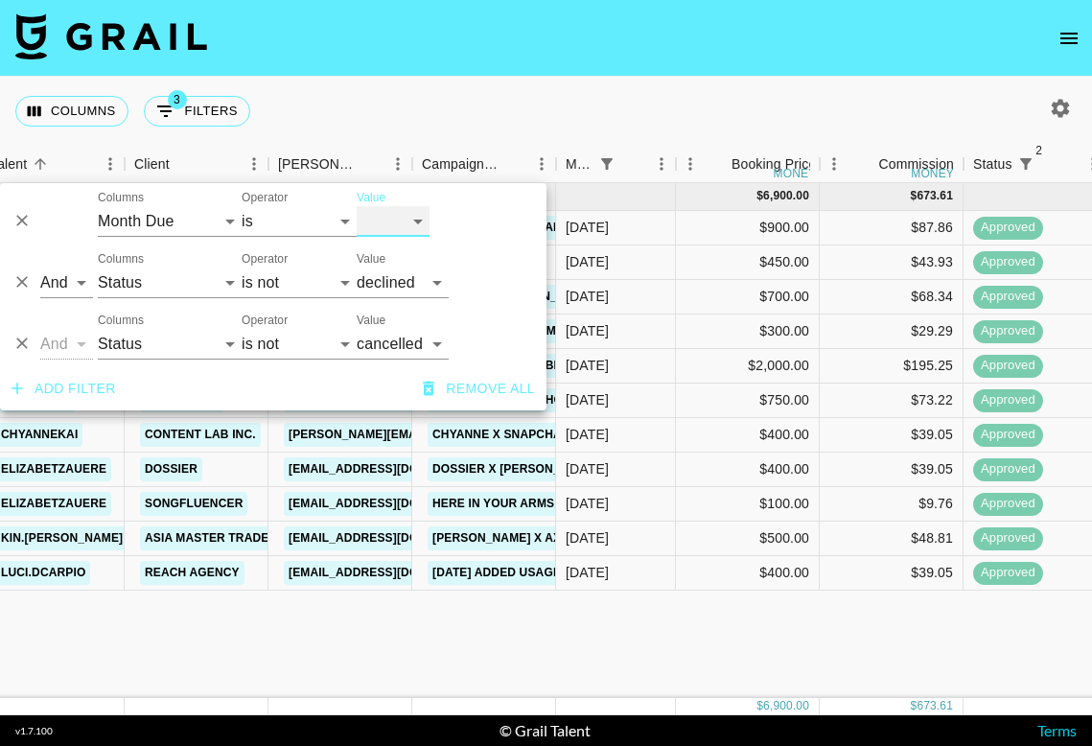
click at [415, 216] on select "[DATE] Aug '[DATE] Jun '[DATE] Apr '[DATE] Feb '[DATE] Dec '[DATE] Oct '[DATE] …" at bounding box center [393, 221] width 73 height 31
click at [357, 206] on select "[DATE] Aug '[DATE] Jun '[DATE] Apr '[DATE] Feb '[DATE] Dec '[DATE] Oct '[DATE] …" at bounding box center [393, 221] width 73 height 31
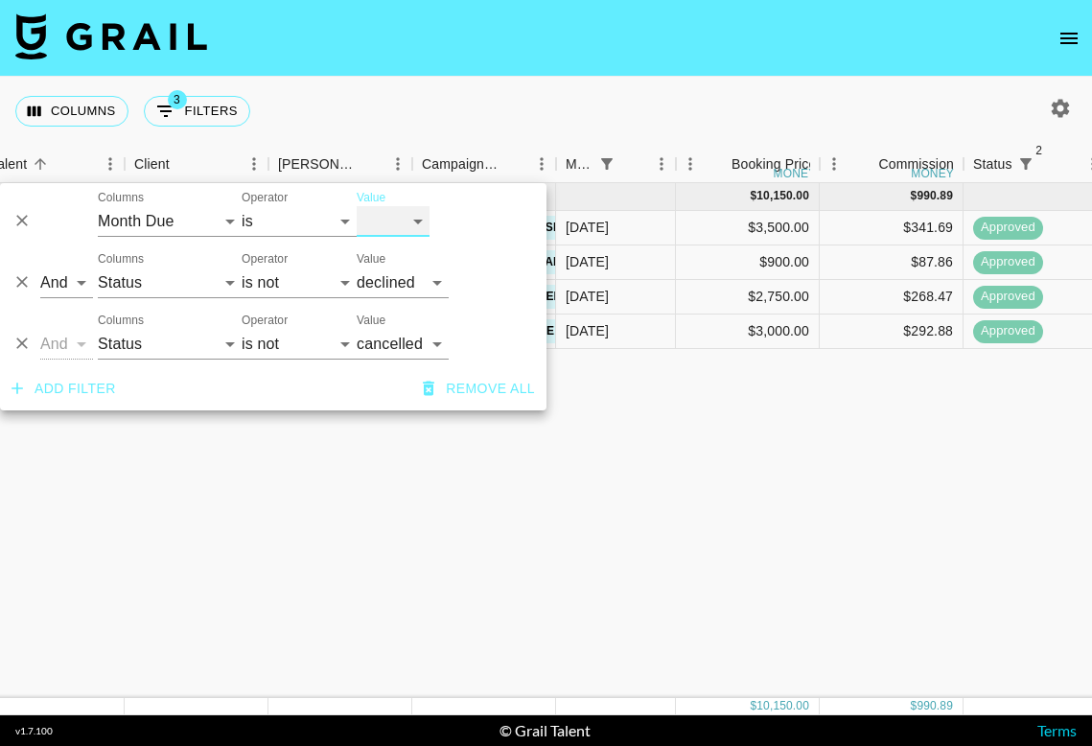
click at [409, 213] on select "[DATE] Aug '[DATE] Jun '[DATE] Apr '[DATE] Feb '[DATE] Dec '[DATE] Oct '[DATE] …" at bounding box center [393, 221] width 73 height 31
click at [357, 206] on select "[DATE] Aug '[DATE] Jun '[DATE] Apr '[DATE] Feb '[DATE] Dec '[DATE] Oct '[DATE] …" at bounding box center [393, 221] width 73 height 31
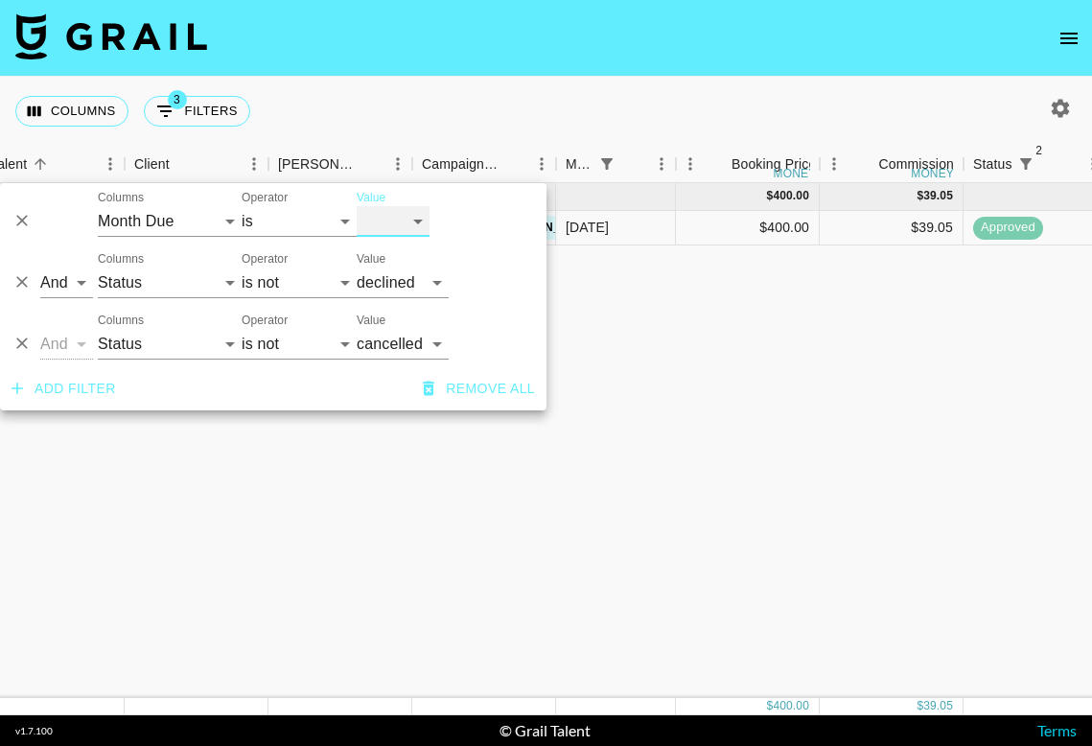
click at [410, 208] on select "[DATE] Aug '[DATE] Jun '[DATE] Apr '[DATE] Feb '[DATE] Dec '[DATE] Oct '[DATE] …" at bounding box center [393, 221] width 73 height 31
select select "[DATE]"
click at [357, 206] on select "[DATE] Aug '[DATE] Jun '[DATE] Apr '[DATE] Feb '[DATE] Dec '[DATE] Oct '[DATE] …" at bounding box center [393, 221] width 73 height 31
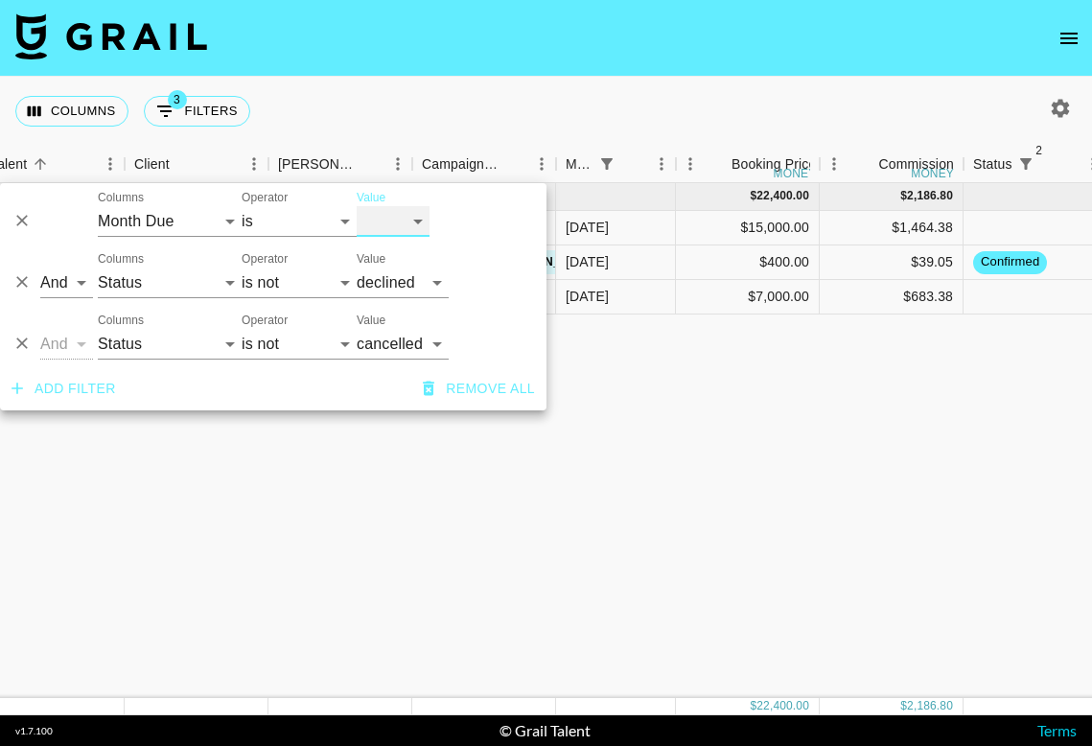
click at [404, 223] on select "[DATE] Aug '[DATE] Jun '[DATE] Apr '[DATE] Feb '[DATE] Dec '[DATE] Oct '[DATE] …" at bounding box center [393, 221] width 73 height 31
click at [735, 364] on div "[DATE] ( 3 ) $ 22,400.00 $ 2,186.80 ajgreene15 House of Marketers [PERSON_NAME]…" at bounding box center [863, 440] width 2080 height 515
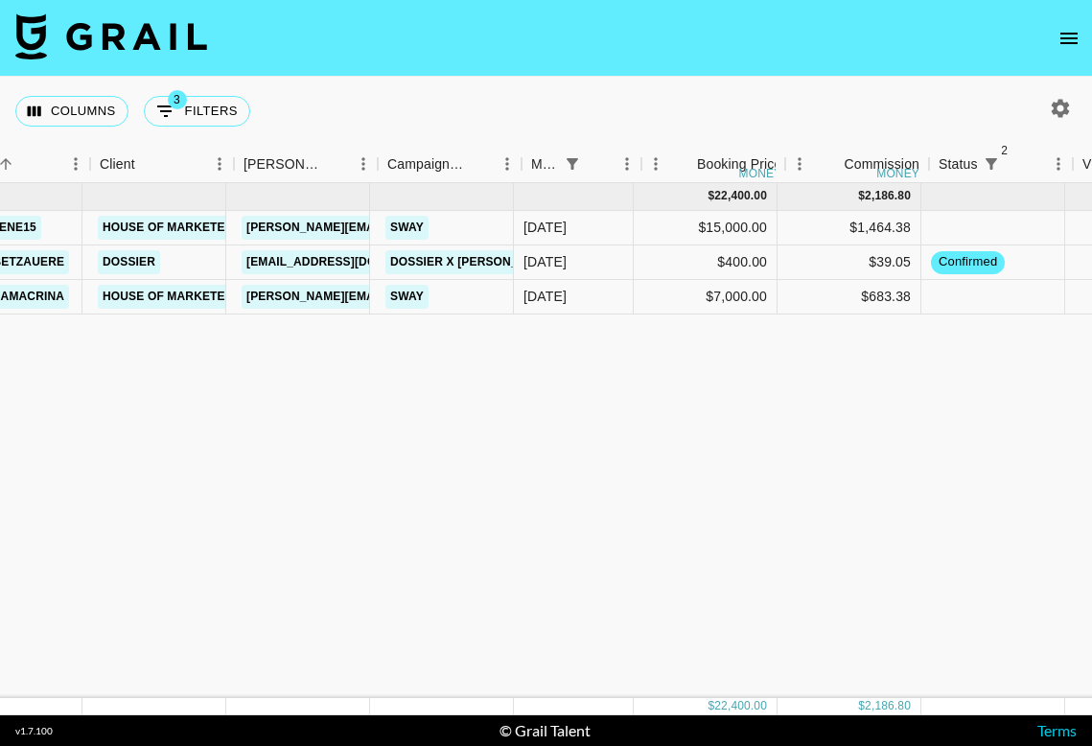
scroll to position [0, 220]
click at [212, 113] on button "3 Filters" at bounding box center [197, 111] width 106 height 31
select select "monthDue2"
select select "[DATE]"
select select "status"
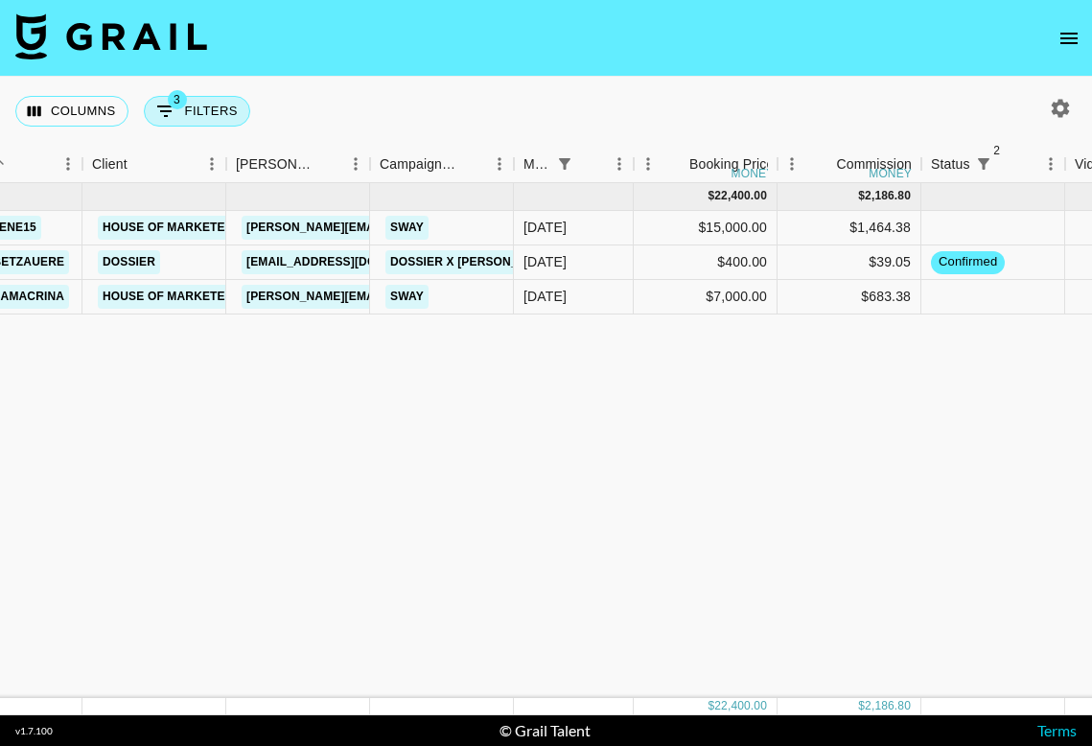
select select "not"
select select "declined"
select select "status"
select select "not"
select select "cancelled"
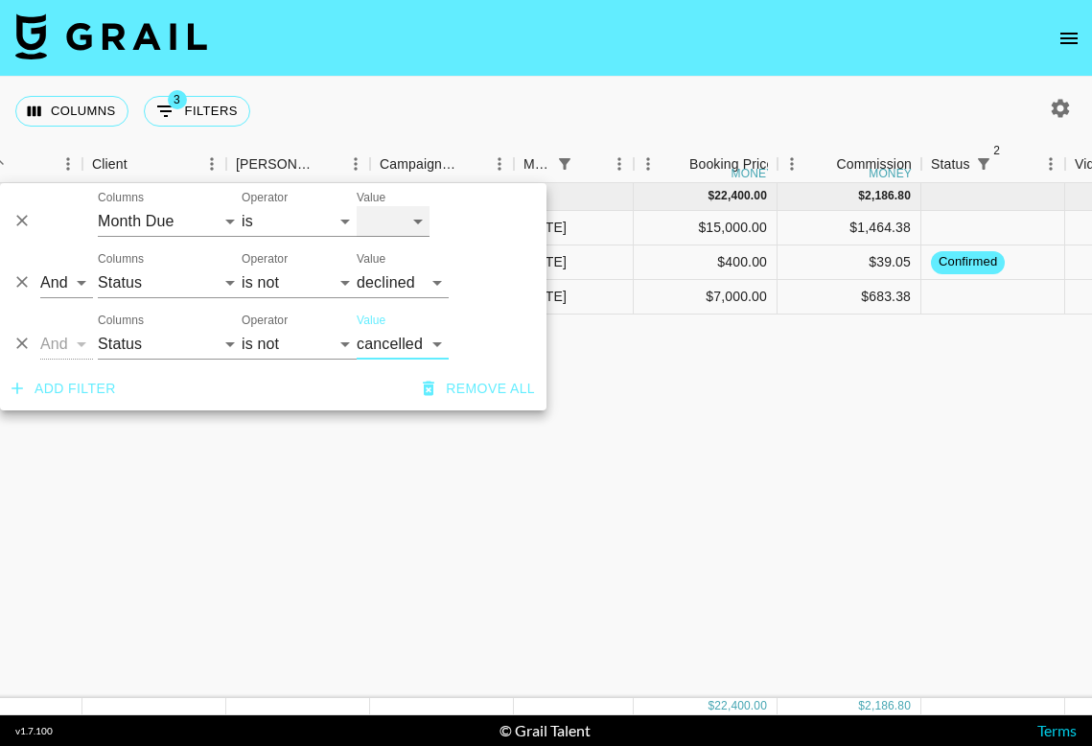
click at [400, 225] on select "[DATE] Aug '[DATE] Jun '[DATE] Apr '[DATE] Feb '[DATE] Dec '[DATE] Oct '[DATE] …" at bounding box center [393, 221] width 73 height 31
click at [357, 206] on select "[DATE] Aug '[DATE] Jun '[DATE] Apr '[DATE] Feb '[DATE] Dec '[DATE] Oct '[DATE] …" at bounding box center [393, 221] width 73 height 31
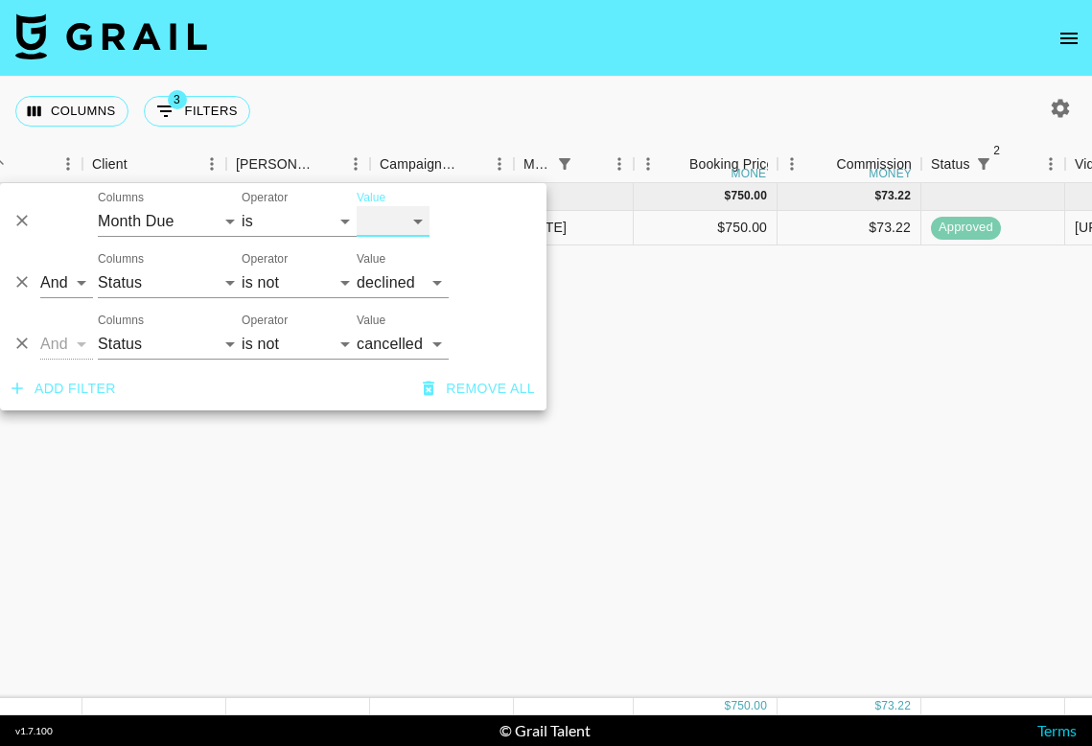
click at [392, 229] on select "[DATE] Aug '[DATE] Jun '[DATE] Apr '[DATE] Feb '[DATE] Dec '[DATE] Oct '[DATE] …" at bounding box center [393, 221] width 73 height 31
click at [357, 206] on select "[DATE] Aug '[DATE] Jun '[DATE] Apr '[DATE] Feb '[DATE] Dec '[DATE] Oct '[DATE] …" at bounding box center [393, 221] width 73 height 31
click at [406, 207] on select "[DATE] Aug '[DATE] Jun '[DATE] Apr '[DATE] Feb '[DATE] Dec '[DATE] Oct '[DATE] …" at bounding box center [393, 221] width 73 height 31
select select "[DATE]"
click at [357, 206] on select "[DATE] Aug '[DATE] Jun '[DATE] Apr '[DATE] Feb '[DATE] Dec '[DATE] Oct '[DATE] …" at bounding box center [393, 221] width 73 height 31
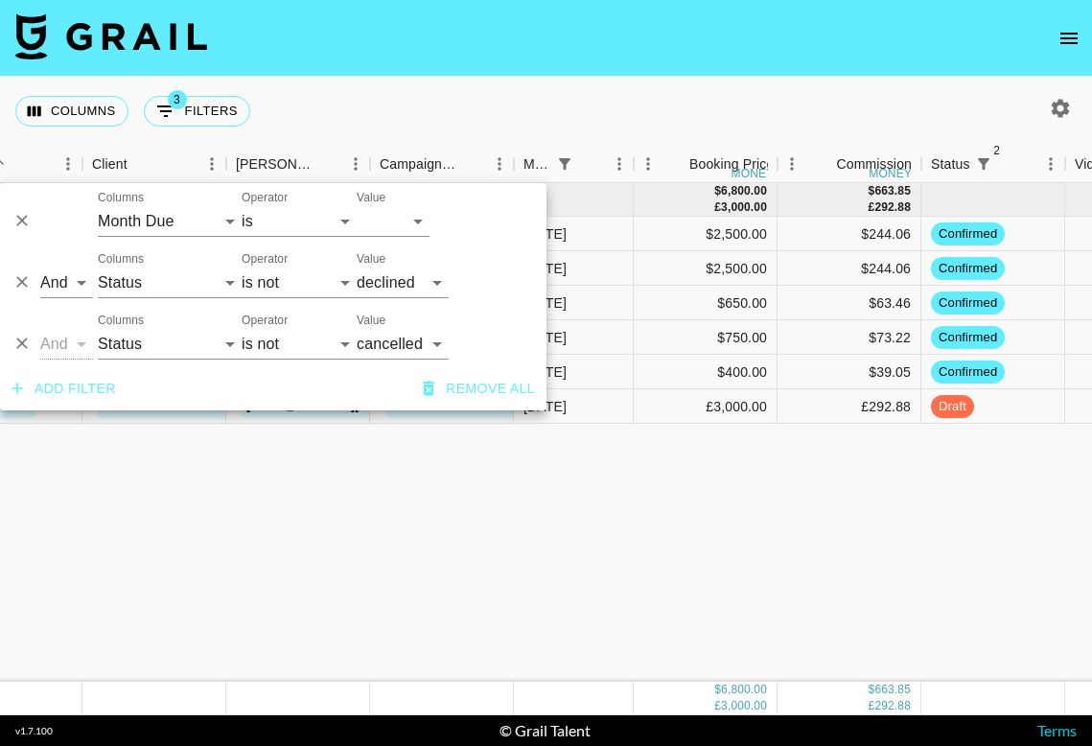
click at [721, 525] on div "[DATE] ( 6 ) $ 6,800.00 £ 3,000.00 $ 663.85 £ 292.88 allieskitchentable Socialt…" at bounding box center [820, 432] width 2080 height 499
